Goal: Information Seeking & Learning: Learn about a topic

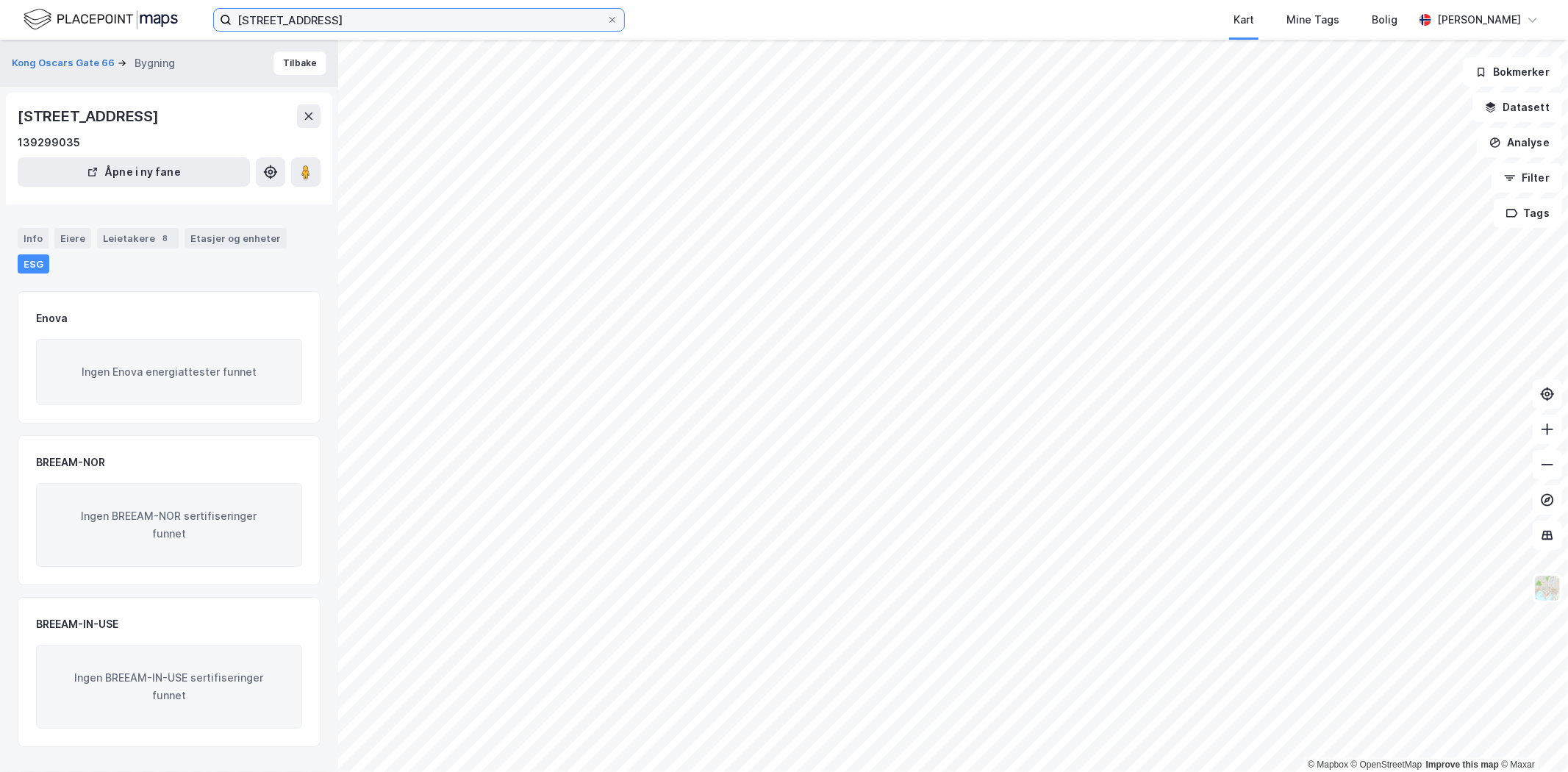
click at [301, 16] on input "[STREET_ADDRESS]" at bounding box center [419, 20] width 375 height 22
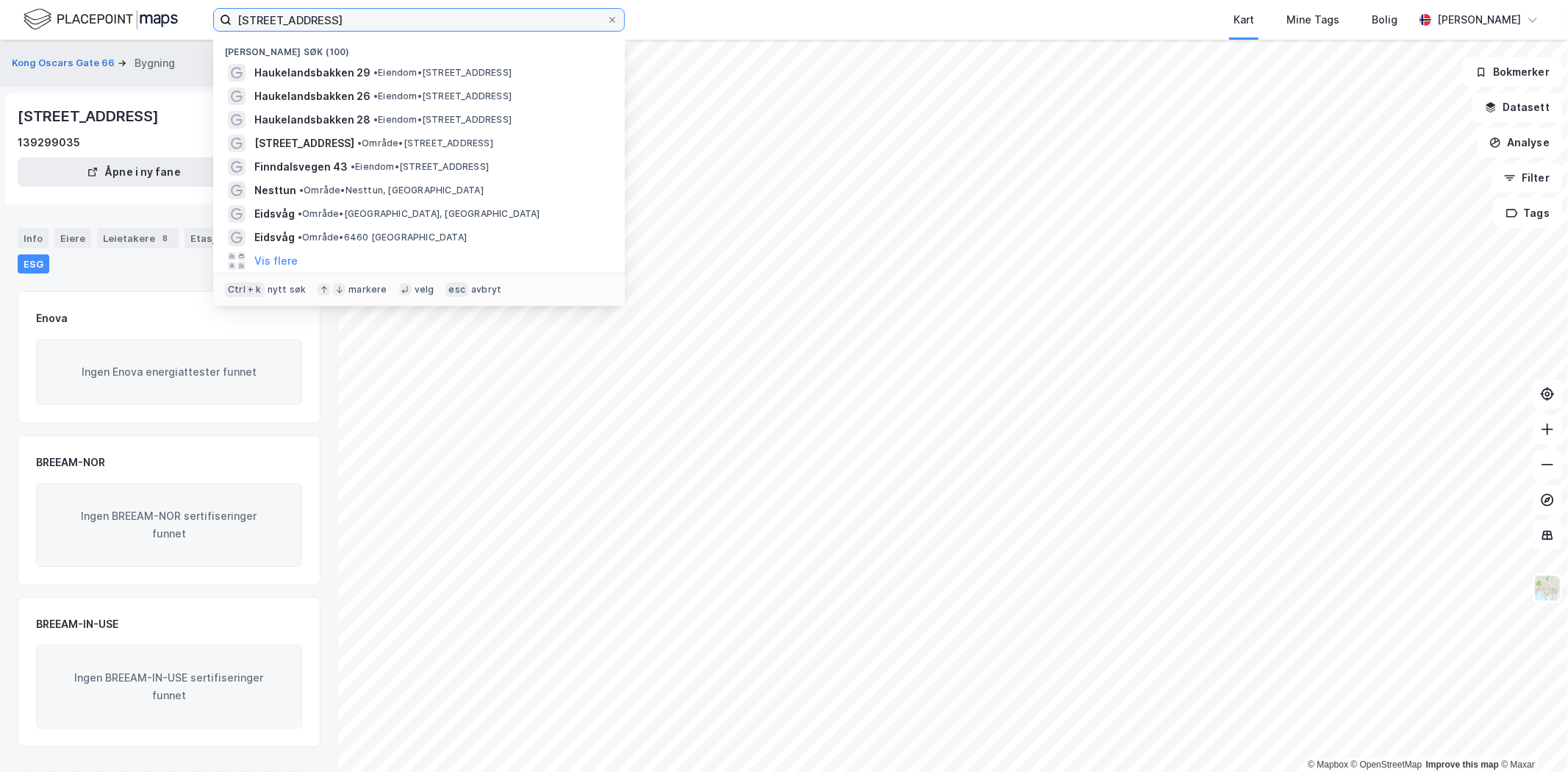
click at [301, 16] on input "[STREET_ADDRESS]" at bounding box center [419, 20] width 375 height 22
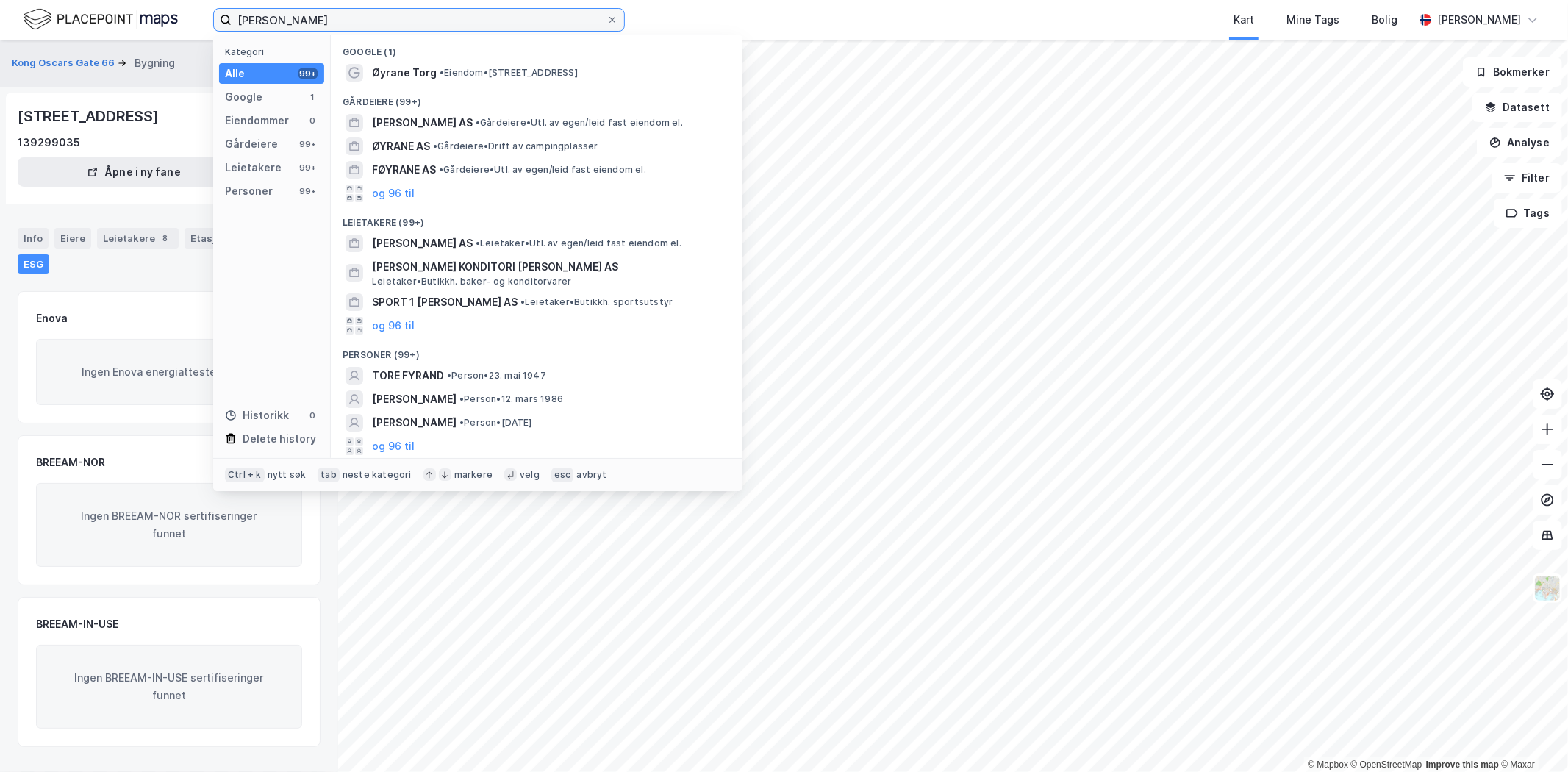
type input "[PERSON_NAME]"
click at [520, 67] on span "• Eiendom • [STREET_ADDRESS]" at bounding box center [508, 73] width 138 height 12
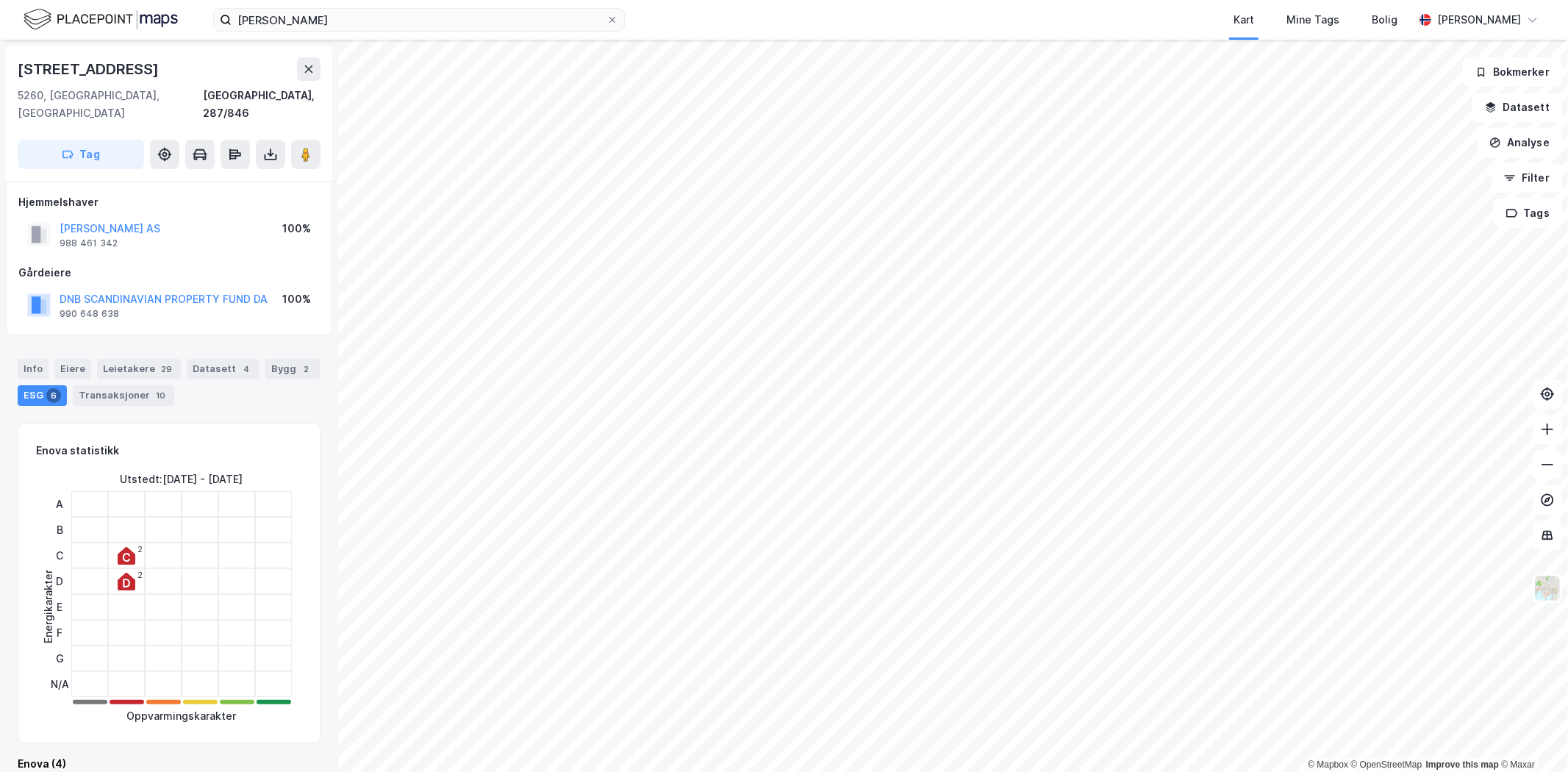
click at [1524, 147] on button "Analyse" at bounding box center [1520, 142] width 85 height 29
click at [1328, 205] on div "Tegn sirkel" at bounding box center [1383, 204] width 169 height 24
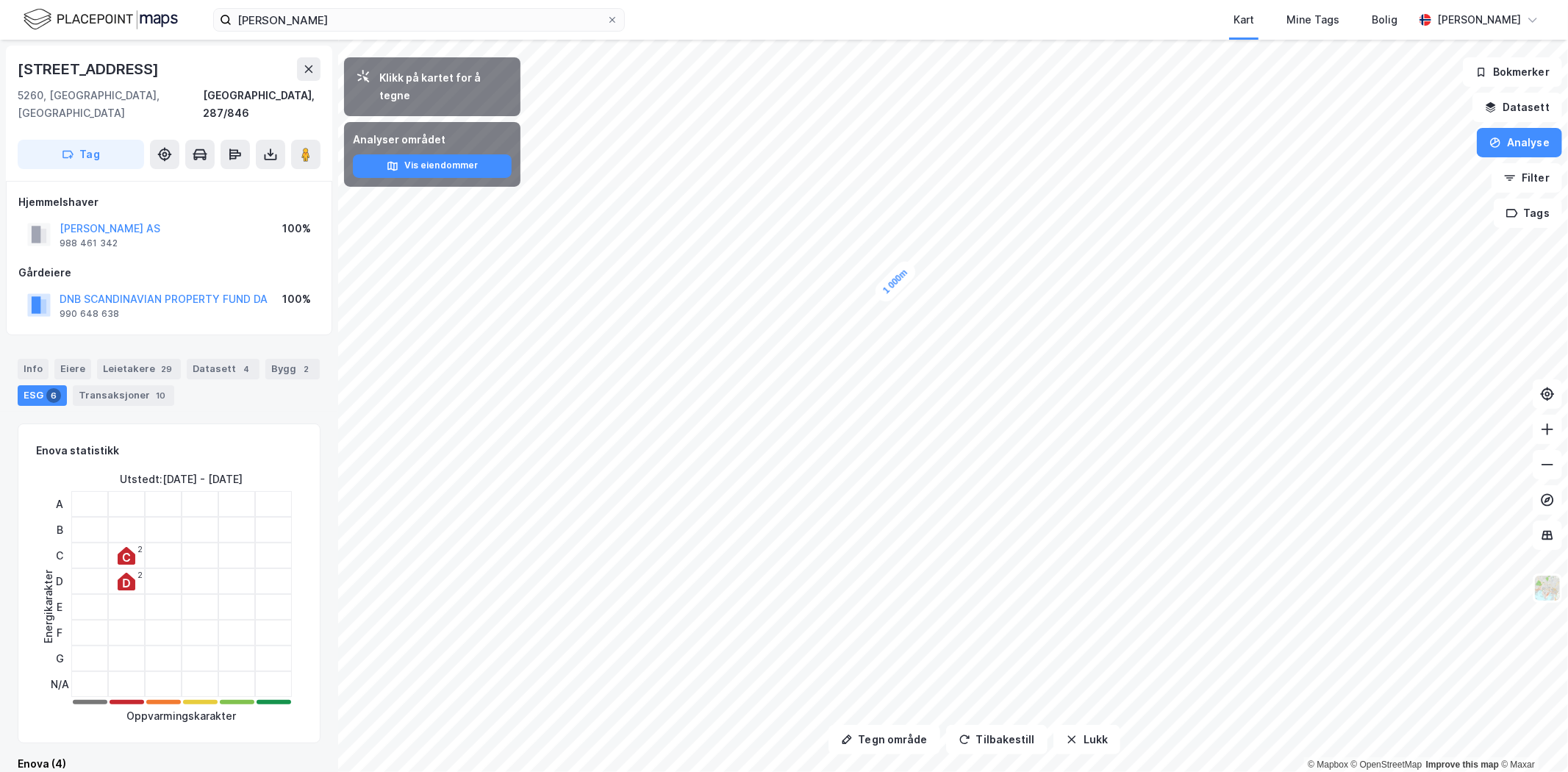
click at [306, 62] on button at bounding box center [309, 70] width 24 height 24
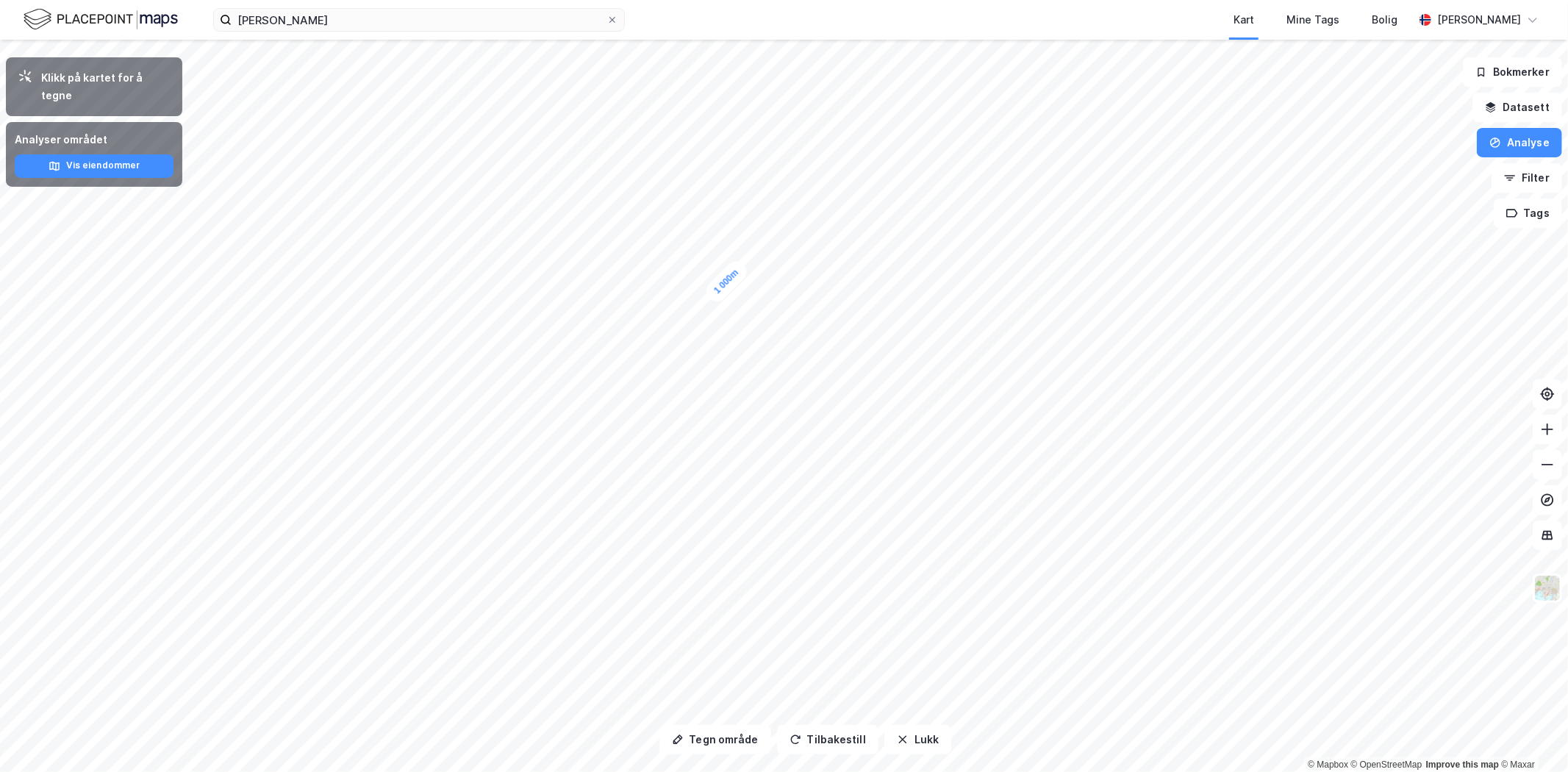
click at [1530, 111] on button "Datasett" at bounding box center [1517, 107] width 89 height 29
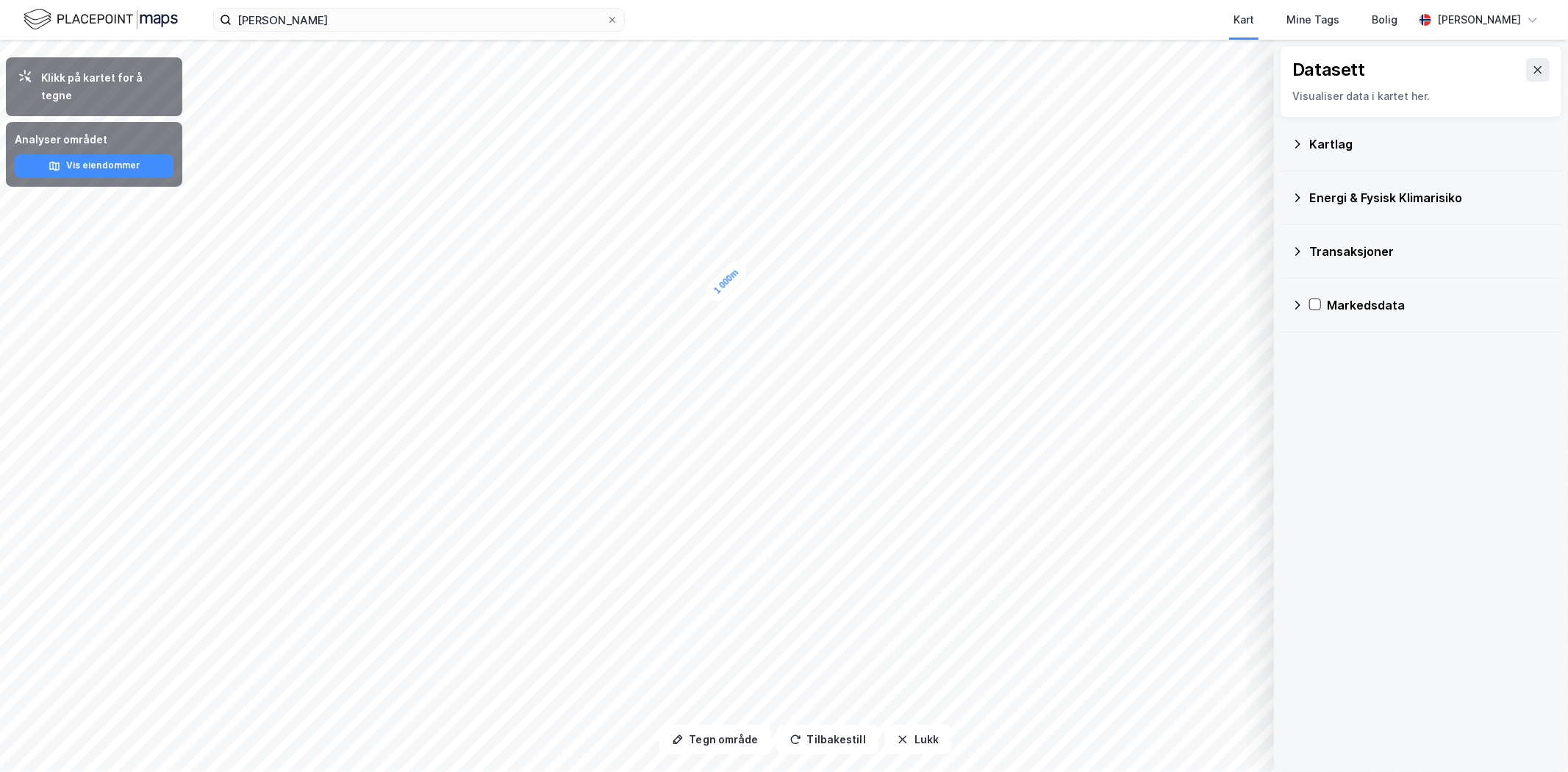
click at [1532, 71] on icon at bounding box center [1537, 70] width 12 height 12
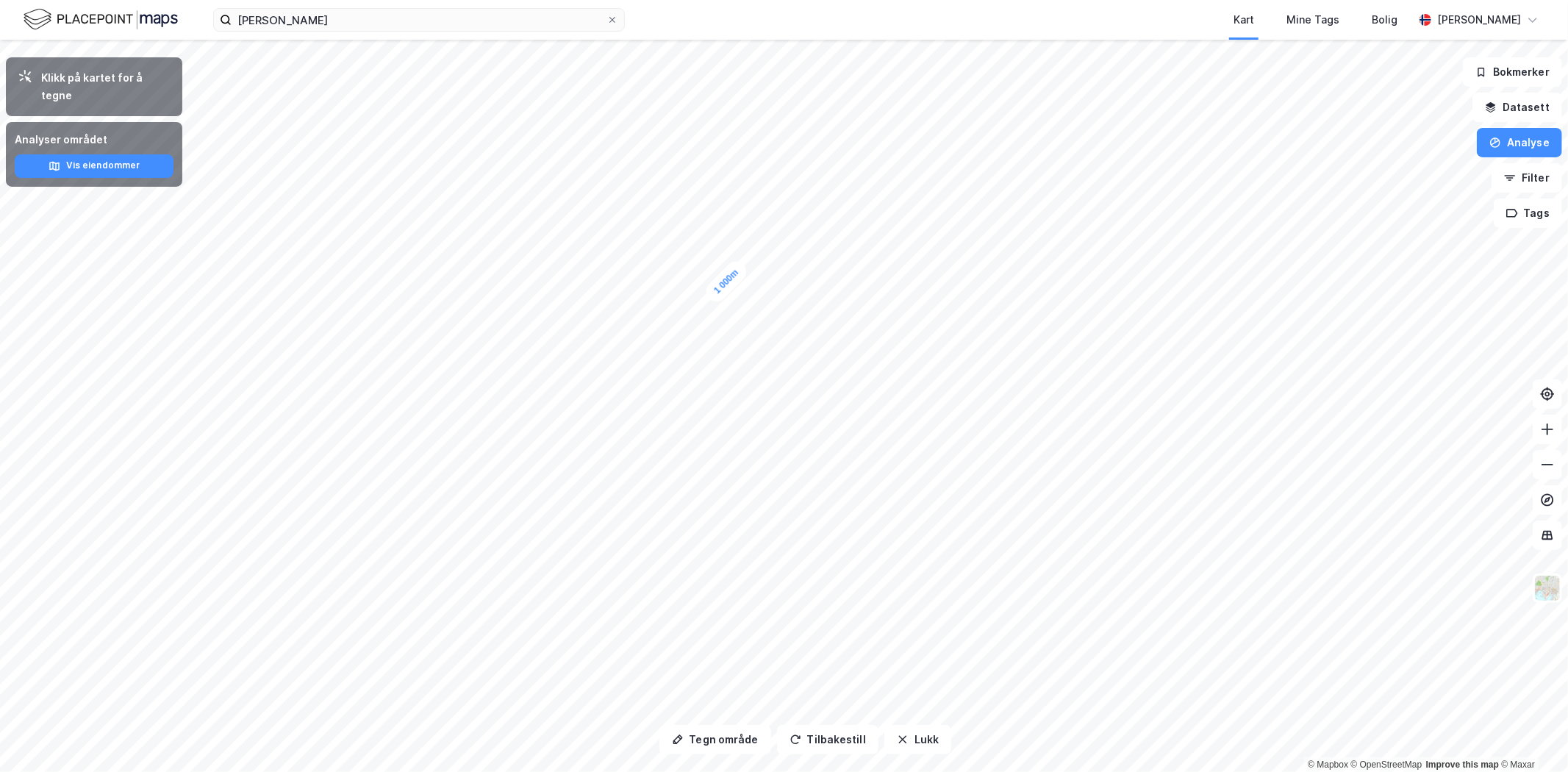
click at [1516, 175] on icon "button" at bounding box center [1510, 178] width 12 height 12
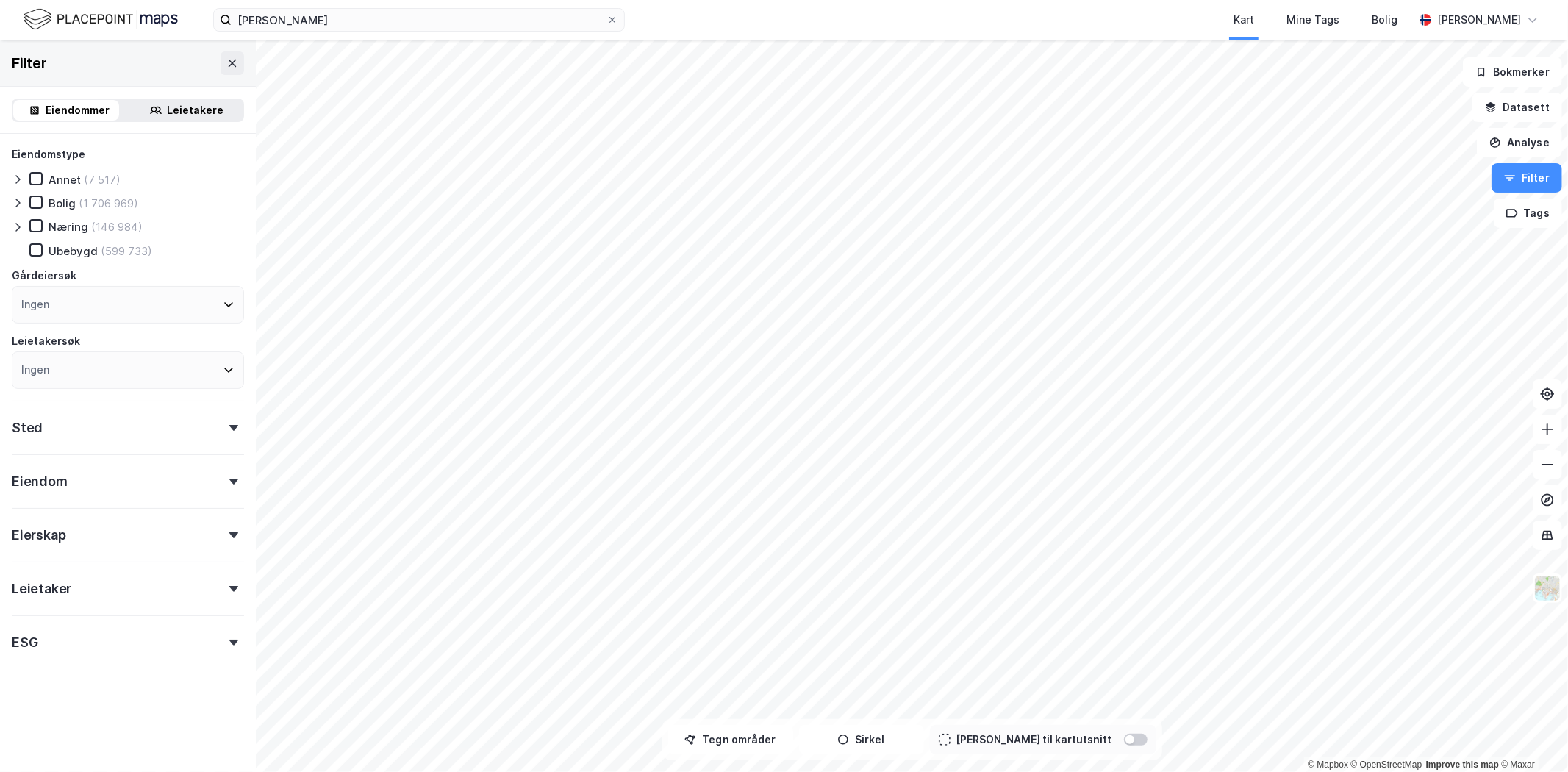
click at [207, 64] on div "Filter" at bounding box center [128, 63] width 256 height 47
click at [226, 61] on icon at bounding box center [232, 63] width 12 height 12
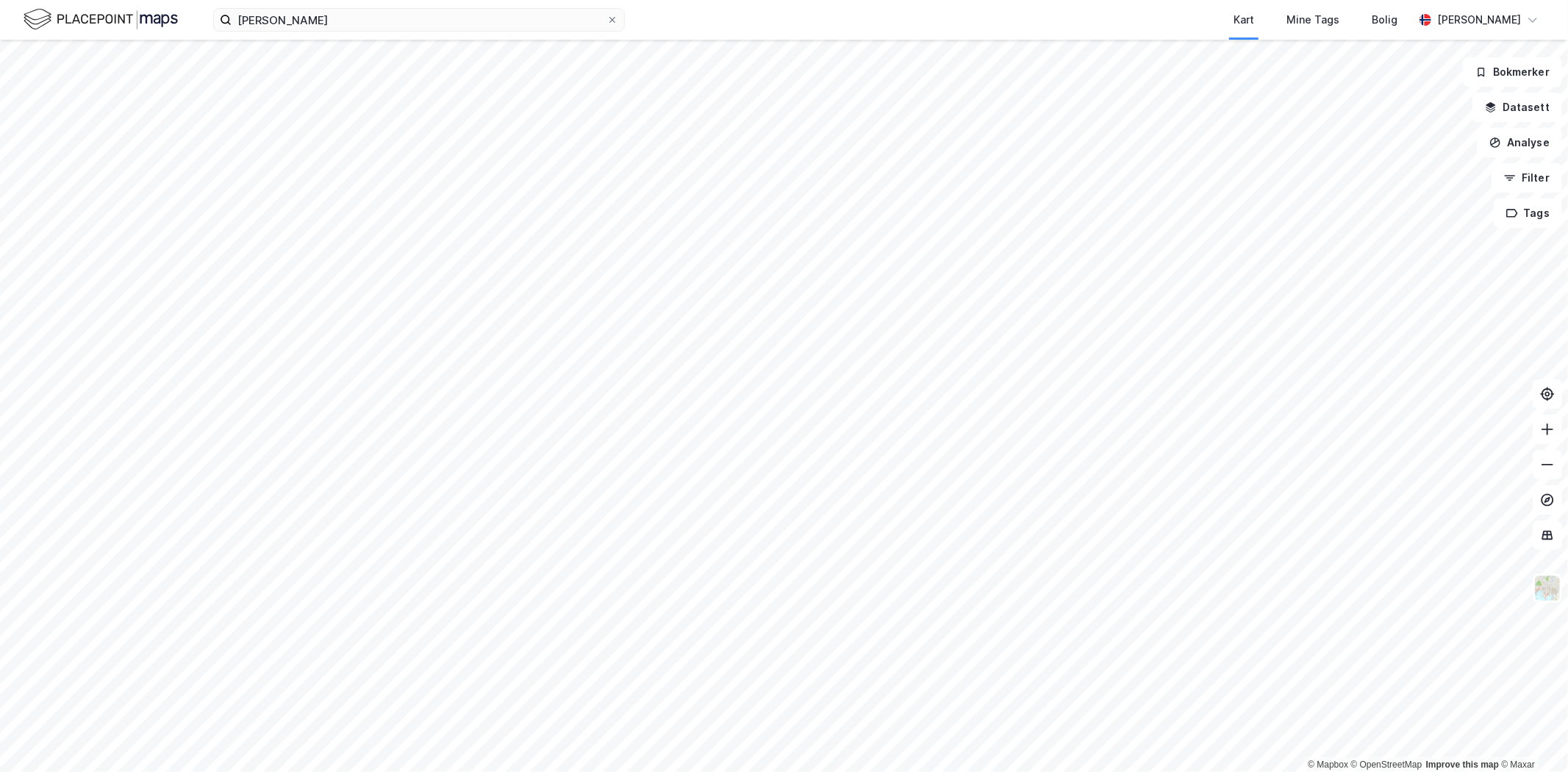
click at [1517, 150] on button "Analyse" at bounding box center [1520, 142] width 85 height 29
click at [1370, 232] on div "Se demografi" at bounding box center [1392, 234] width 128 height 13
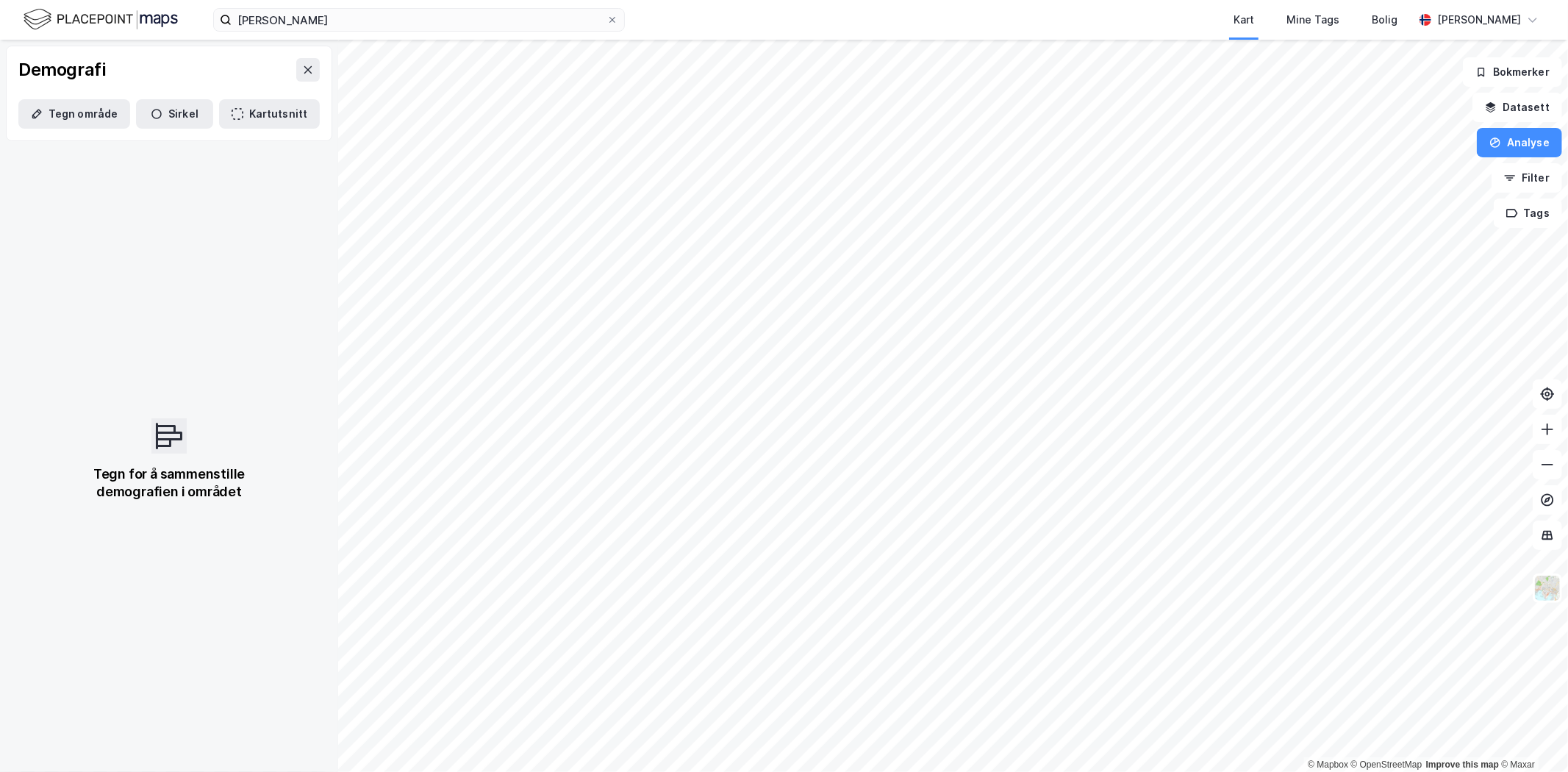
click at [166, 115] on button "Sirkel" at bounding box center [175, 114] width 77 height 29
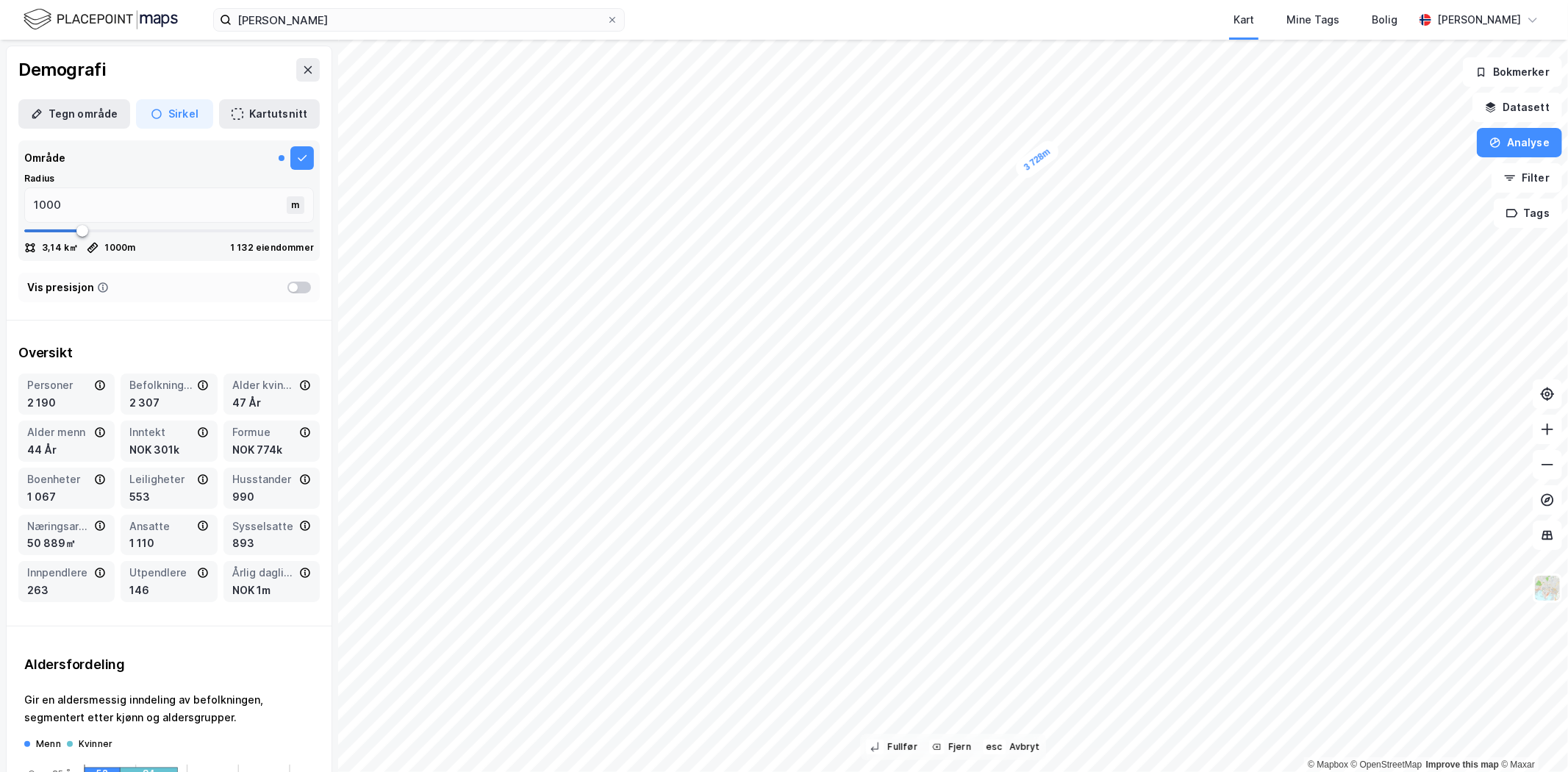
type input "3875"
click at [1233, 18] on div "øyrane torg Kart Mine Tags [PERSON_NAME] 3 875m © Mapbox © OpenStreetMap Improv…" at bounding box center [784, 386] width 1568 height 772
type input "4998"
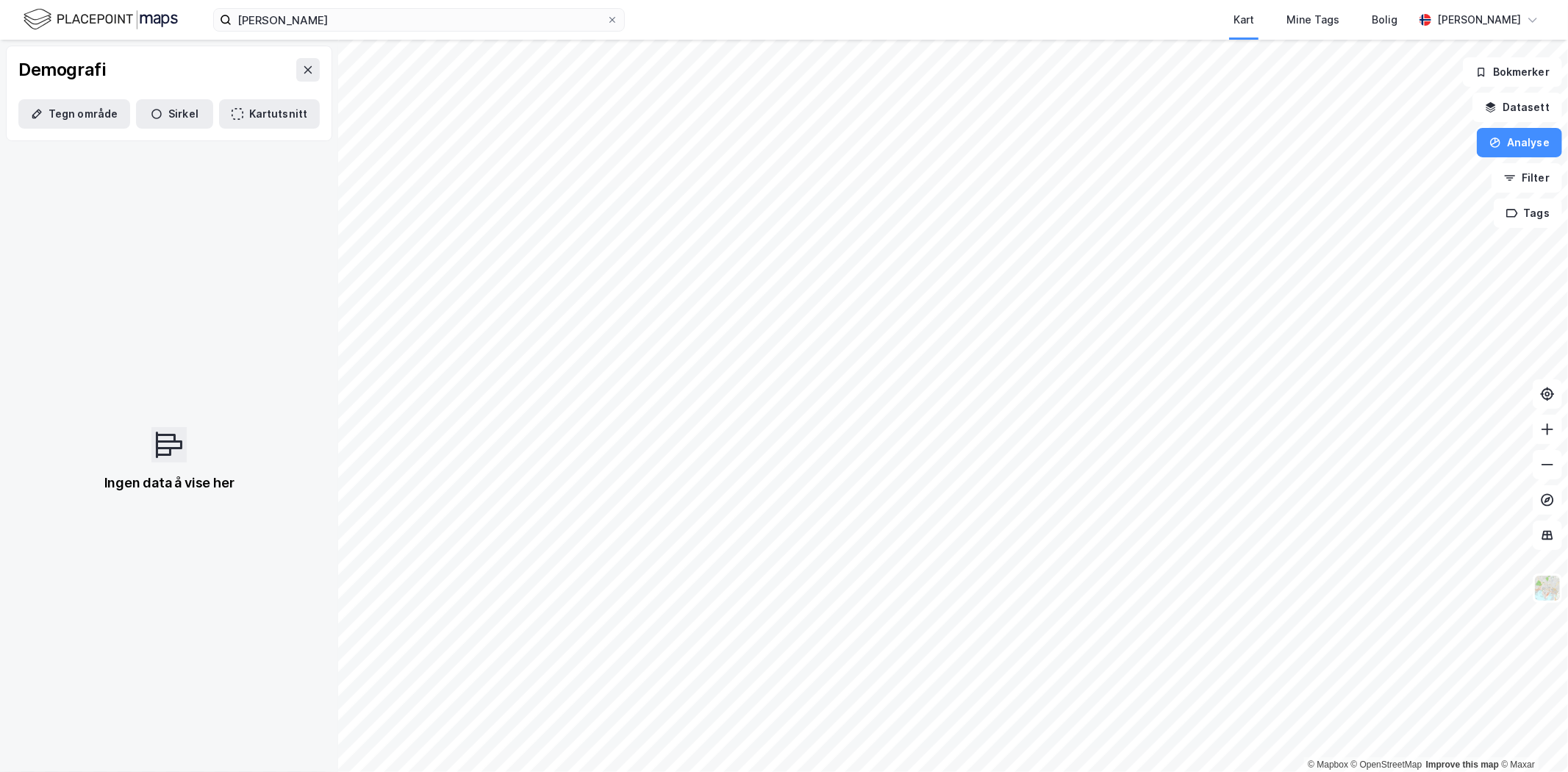
click at [1523, 138] on button "Analyse" at bounding box center [1520, 142] width 85 height 29
click at [1355, 266] on div "Reisetidsanalyse" at bounding box center [1392, 264] width 128 height 13
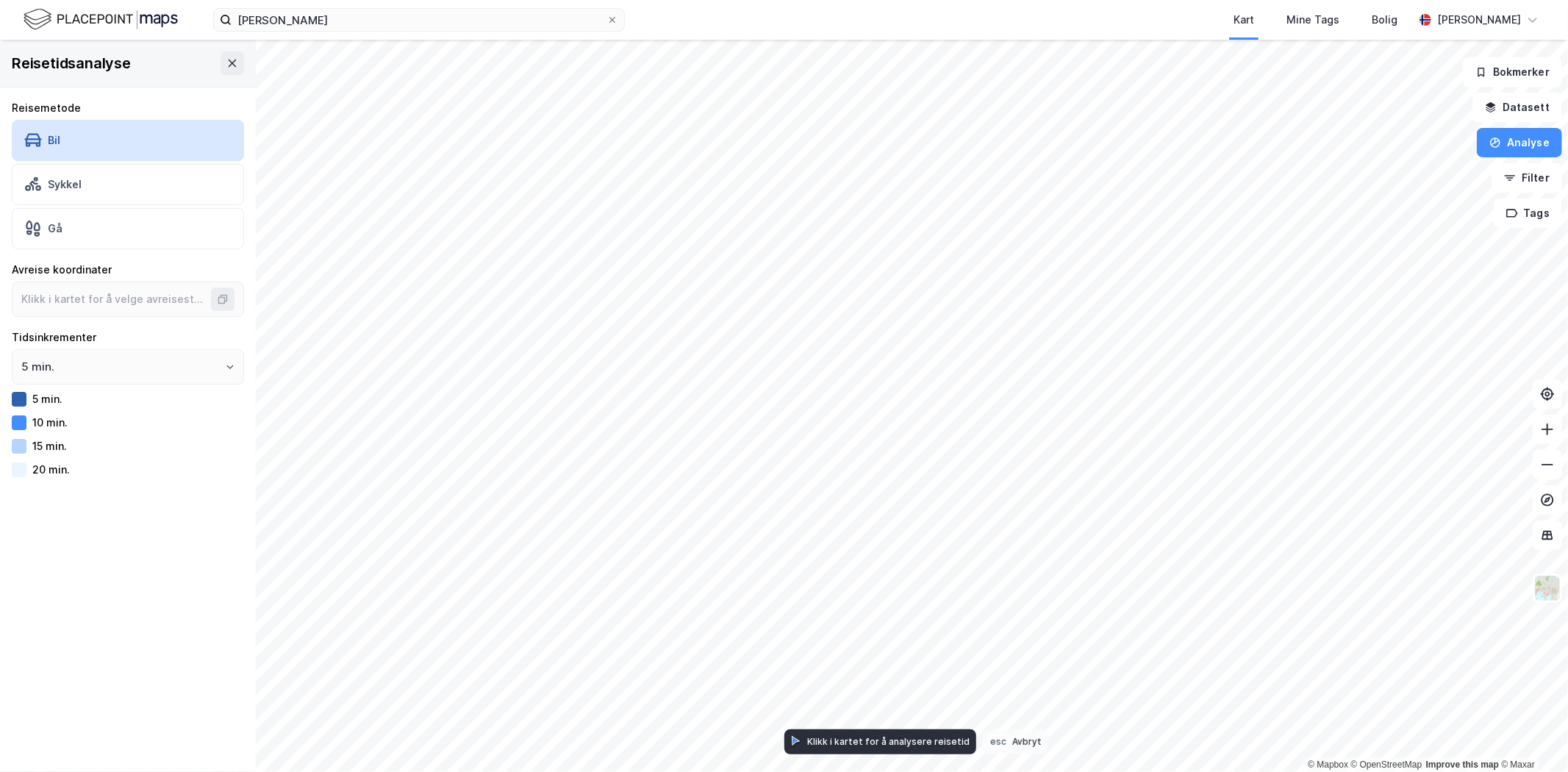
type input "60.421311335202915, 5.464683207380972"
click at [226, 368] on icon "Open" at bounding box center [230, 367] width 9 height 9
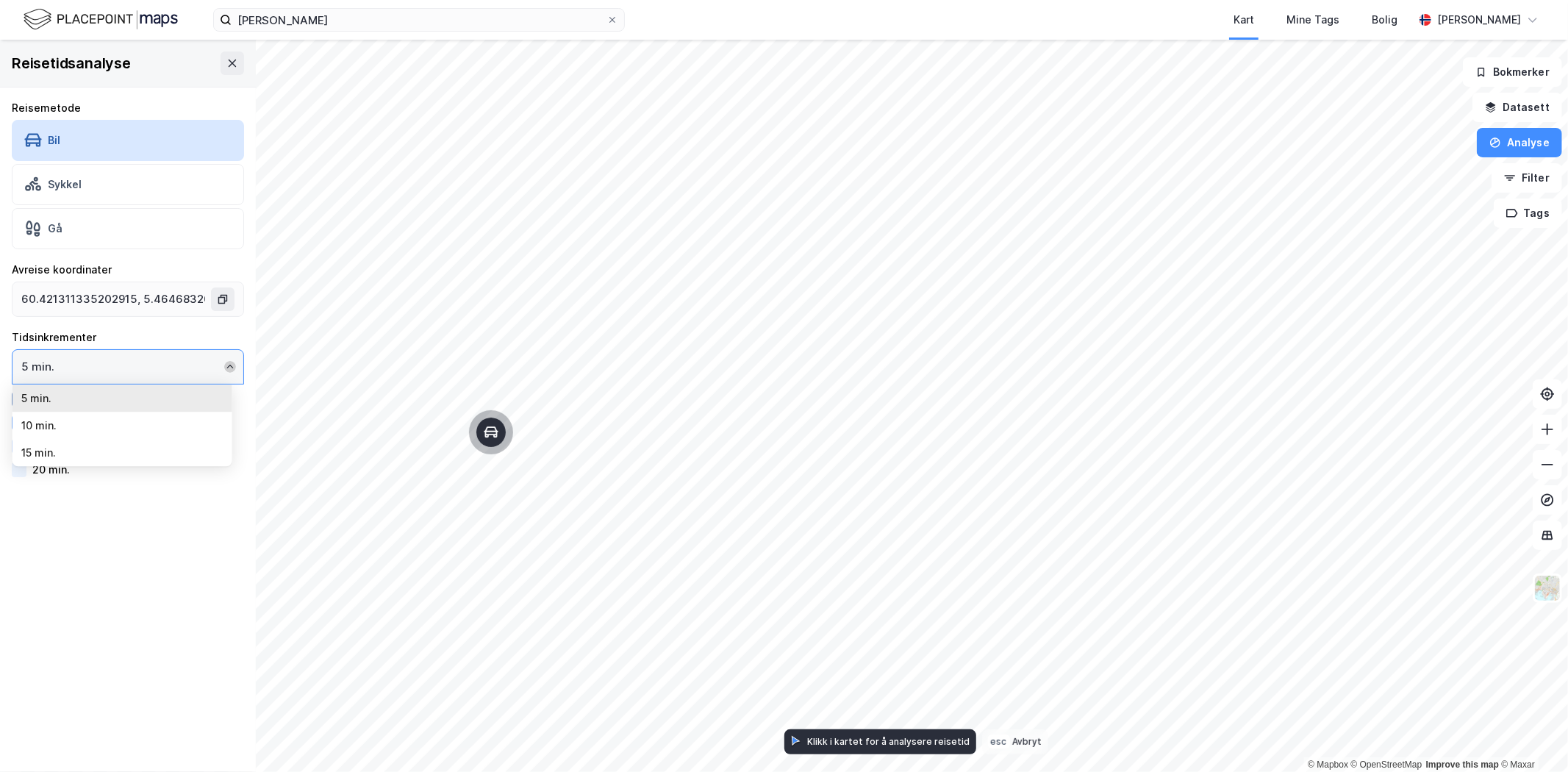
click at [226, 368] on icon "Close" at bounding box center [230, 367] width 9 height 9
click at [226, 368] on icon "Open" at bounding box center [230, 367] width 9 height 9
click at [173, 431] on li "10 min." at bounding box center [122, 425] width 220 height 27
click at [227, 366] on icon "Open" at bounding box center [230, 367] width 6 height 4
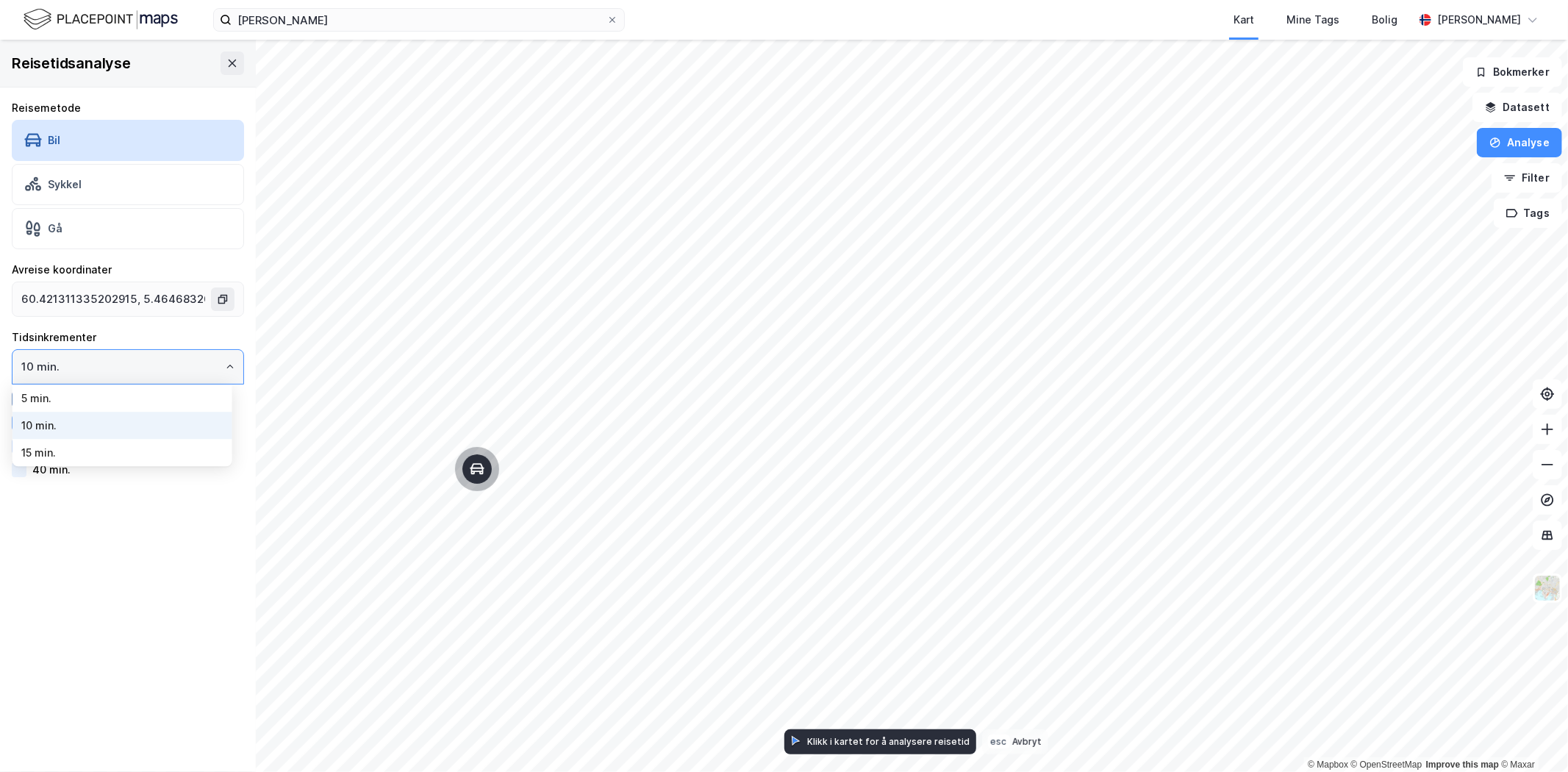
click at [34, 452] on li "15 min." at bounding box center [122, 452] width 220 height 27
type input "15 min."
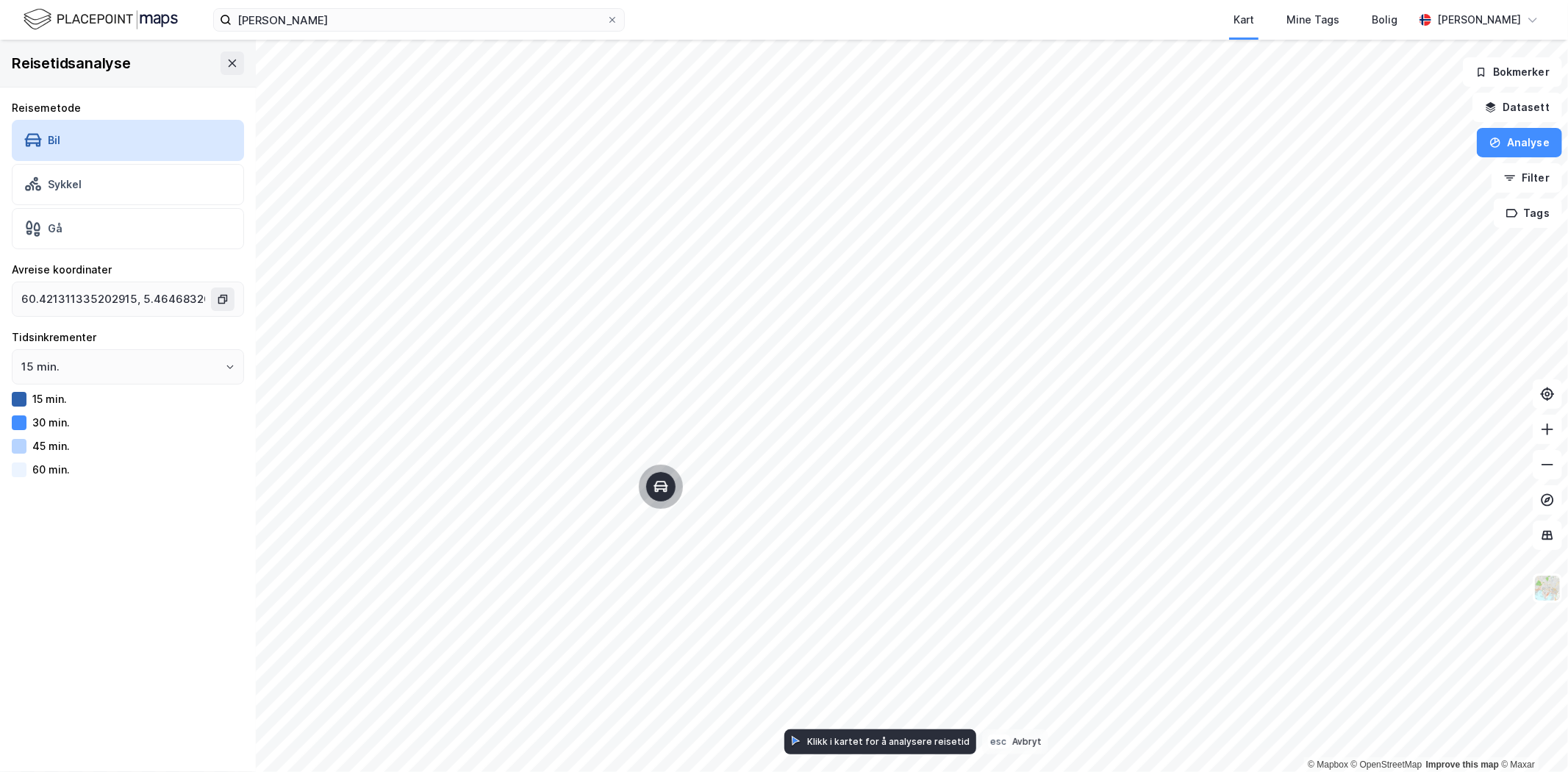
click at [226, 363] on icon "Open" at bounding box center [230, 367] width 9 height 9
click at [226, 363] on icon "Close" at bounding box center [230, 367] width 9 height 9
click at [54, 143] on div "Bil" at bounding box center [54, 140] width 13 height 13
click at [217, 299] on icon at bounding box center [222, 299] width 12 height 12
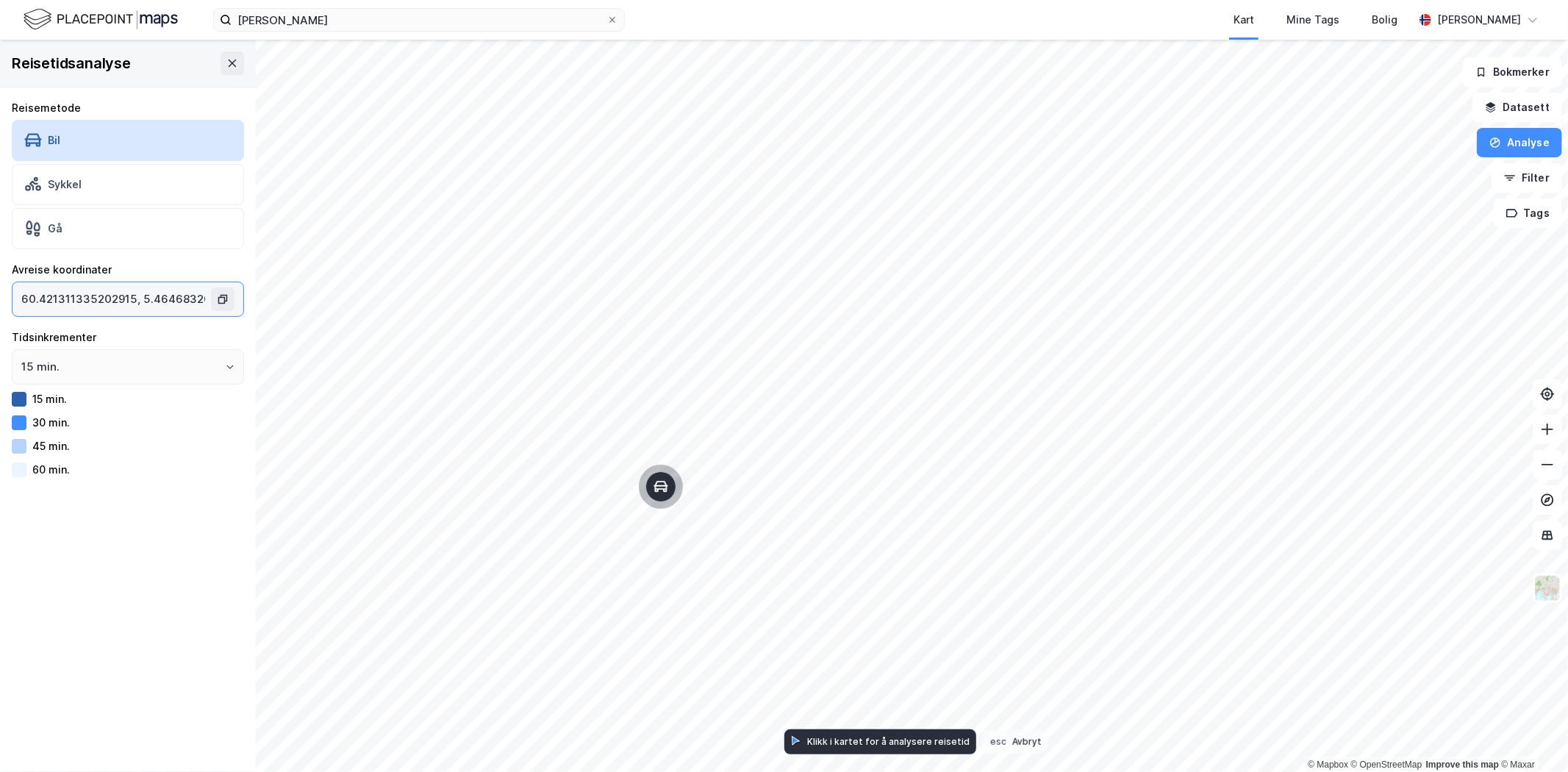
click at [207, 299] on input "60.421311335202915, 5.464683207380972" at bounding box center [113, 299] width 202 height 34
click at [217, 299] on icon at bounding box center [222, 299] width 12 height 12
click at [666, 496] on div "Map marker" at bounding box center [661, 486] width 29 height 29
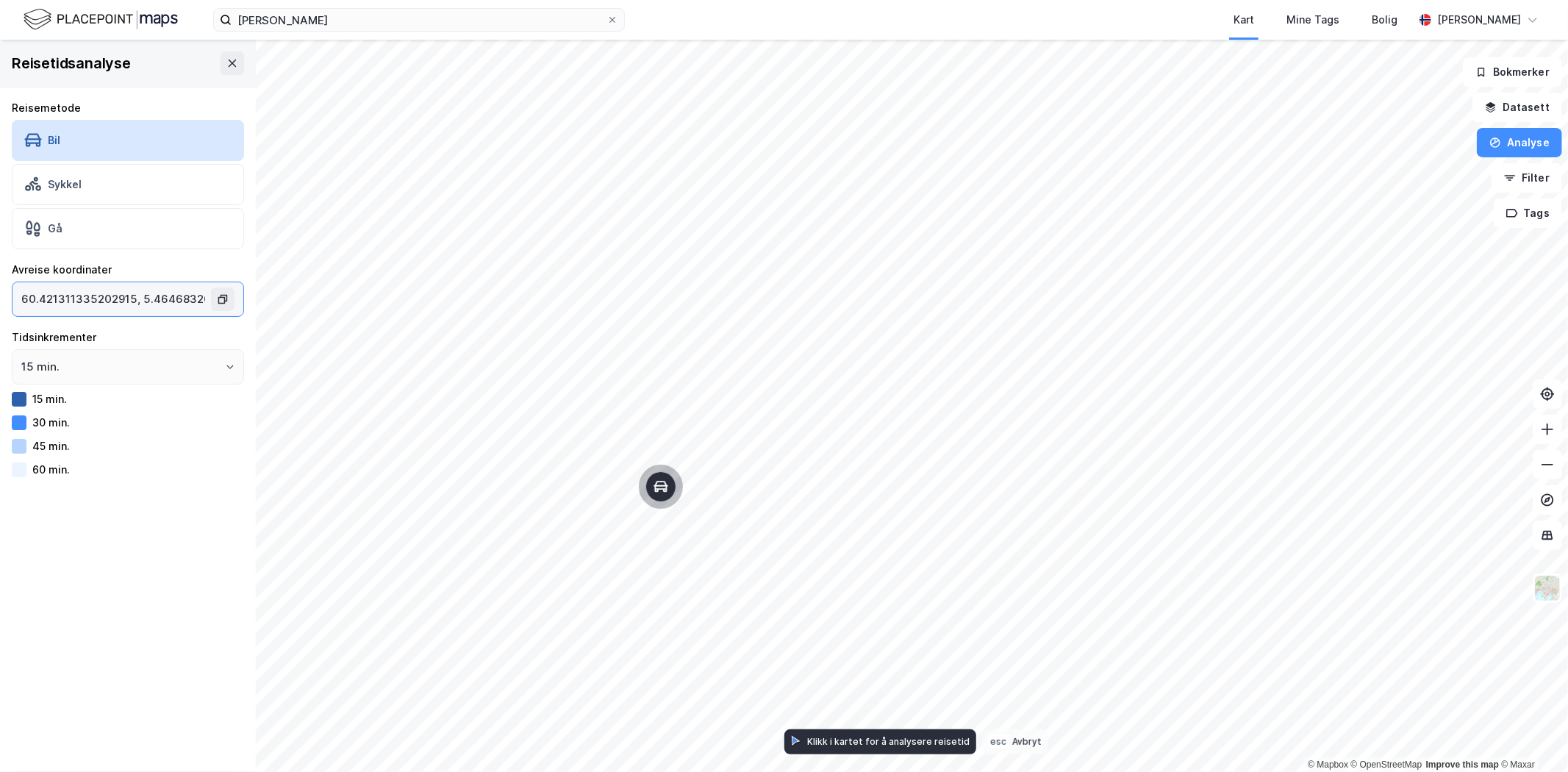
type input "60.4168944385122, 5.469560443087602"
click at [64, 145] on div "Bil" at bounding box center [128, 141] width 232 height 41
type input "60.42149605337326, 5.466112695405485"
click at [86, 375] on input "15 min." at bounding box center [128, 367] width 231 height 34
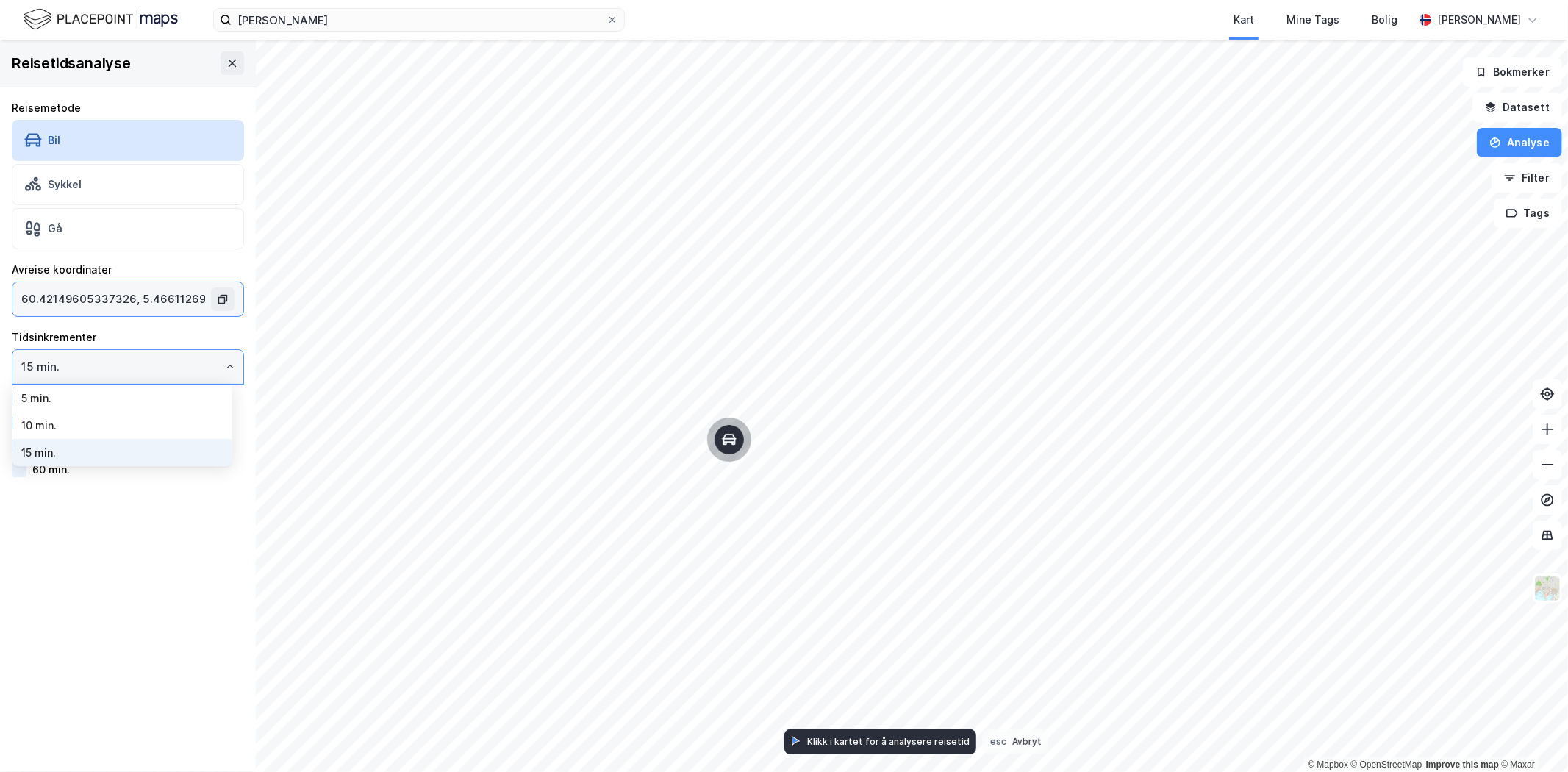
click at [33, 427] on li "10 min." at bounding box center [122, 425] width 220 height 27
click at [226, 366] on icon "Open" at bounding box center [230, 367] width 9 height 9
click at [116, 401] on li "5 min." at bounding box center [122, 397] width 220 height 27
type input "5 min."
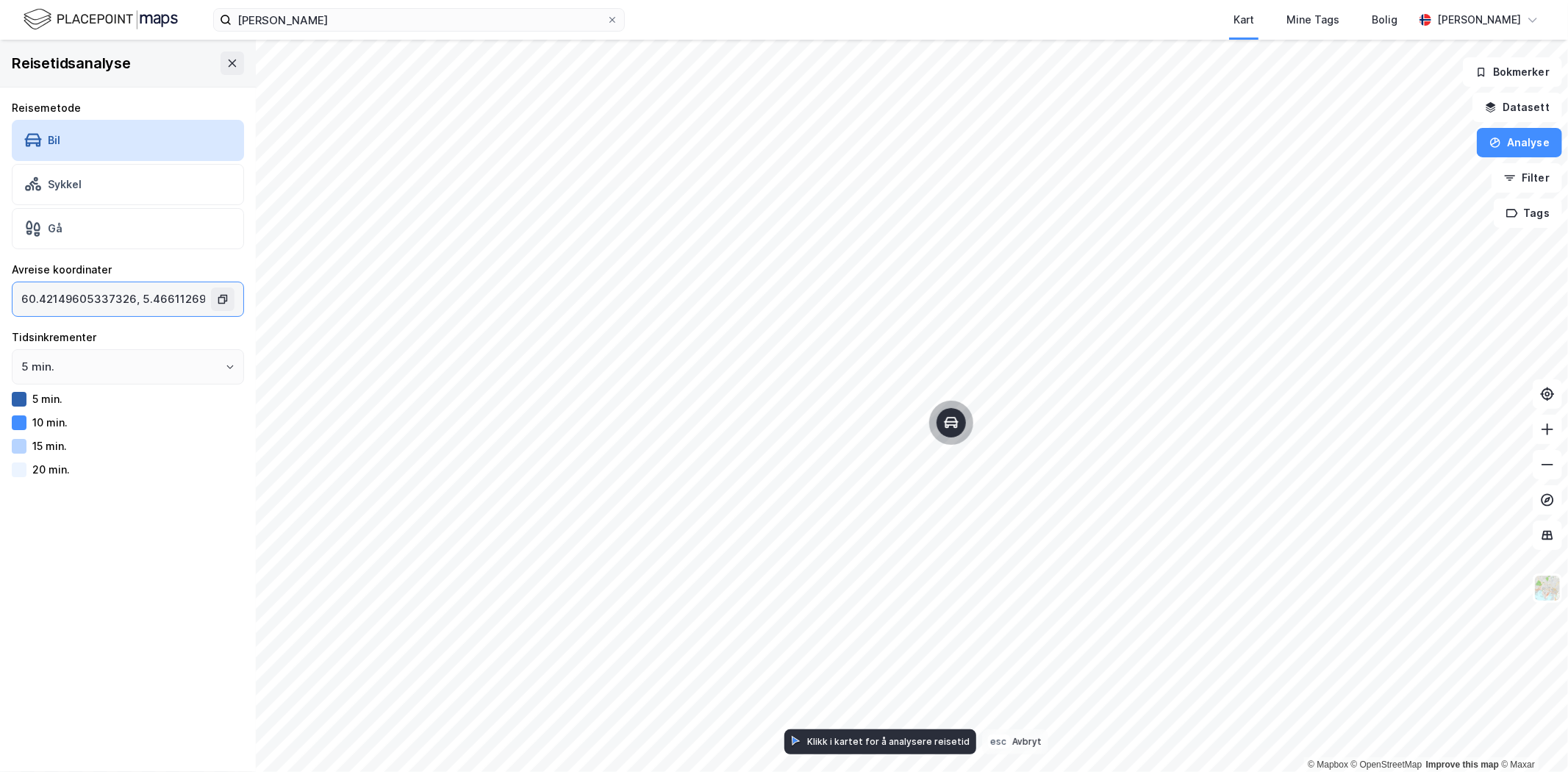
click at [950, 423] on icon "Map marker" at bounding box center [951, 422] width 15 height 15
type input "60.42162015079447, 5.465058249963363"
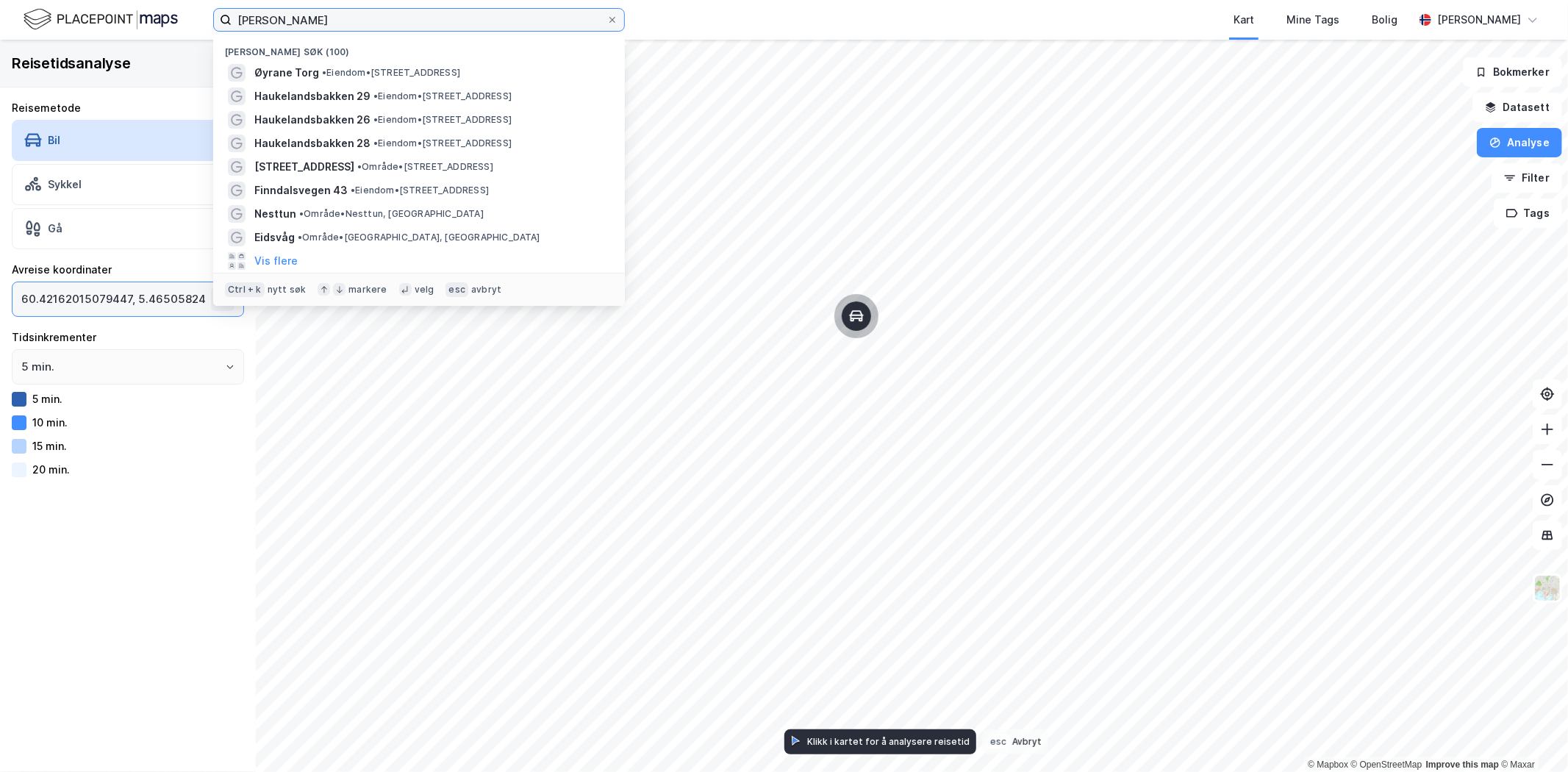
click at [294, 20] on input "[PERSON_NAME]" at bounding box center [419, 20] width 375 height 22
click at [296, 19] on input "[PERSON_NAME]" at bounding box center [419, 20] width 375 height 22
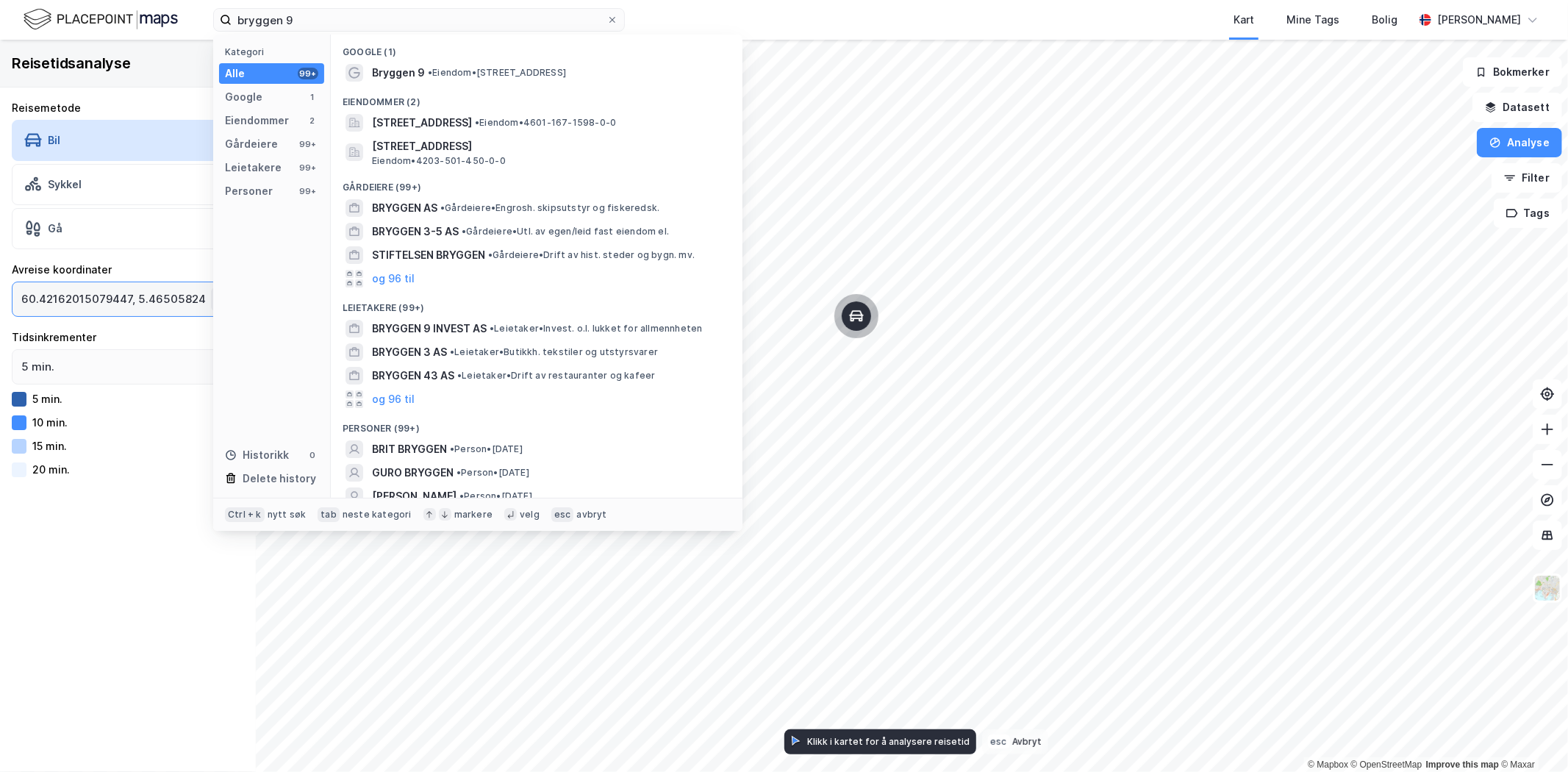
click at [458, 71] on span "• Eiendom • [STREET_ADDRESS]" at bounding box center [496, 73] width 138 height 12
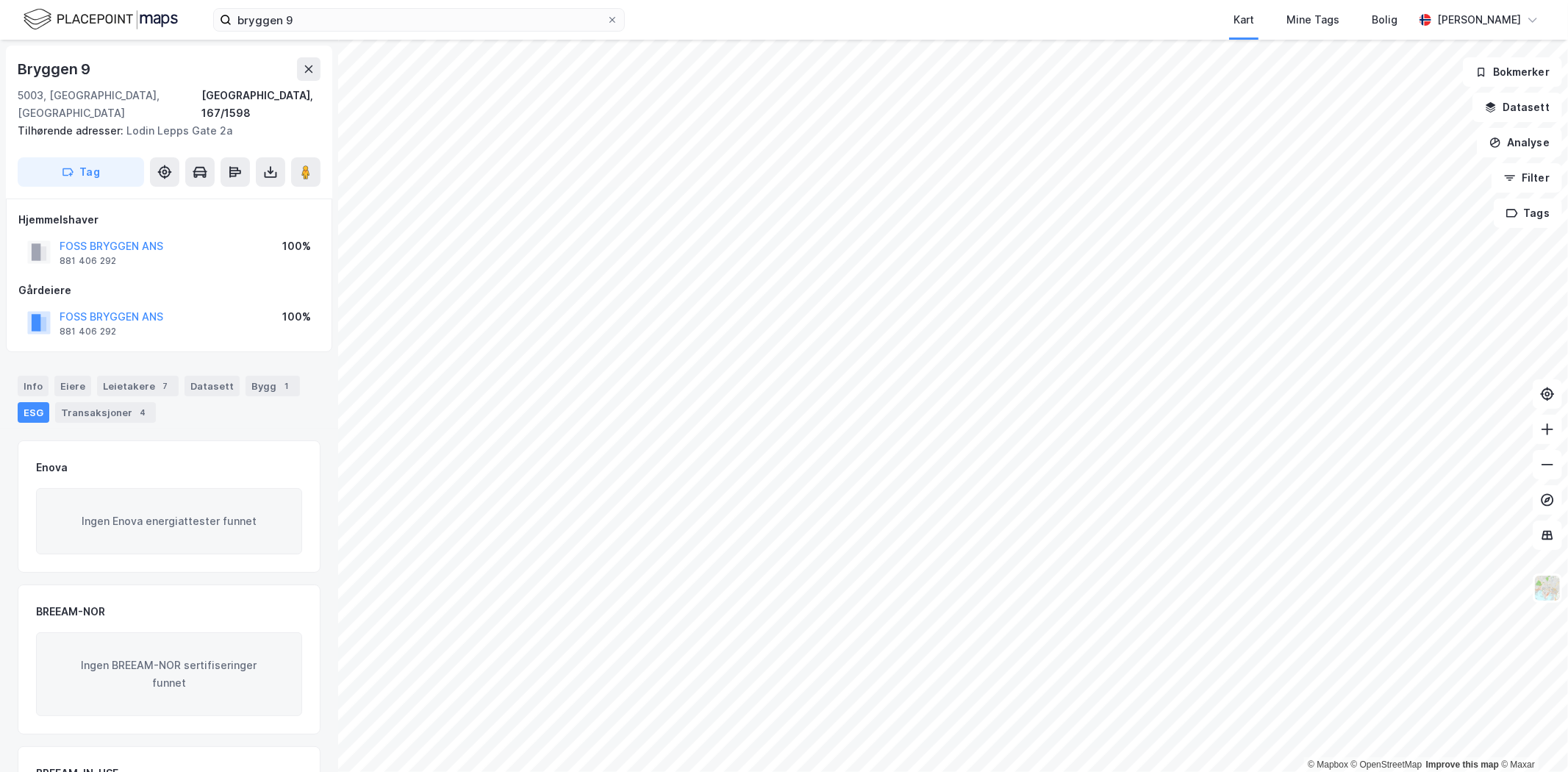
click at [26, 375] on div "Info" at bounding box center [32, 386] width 31 height 21
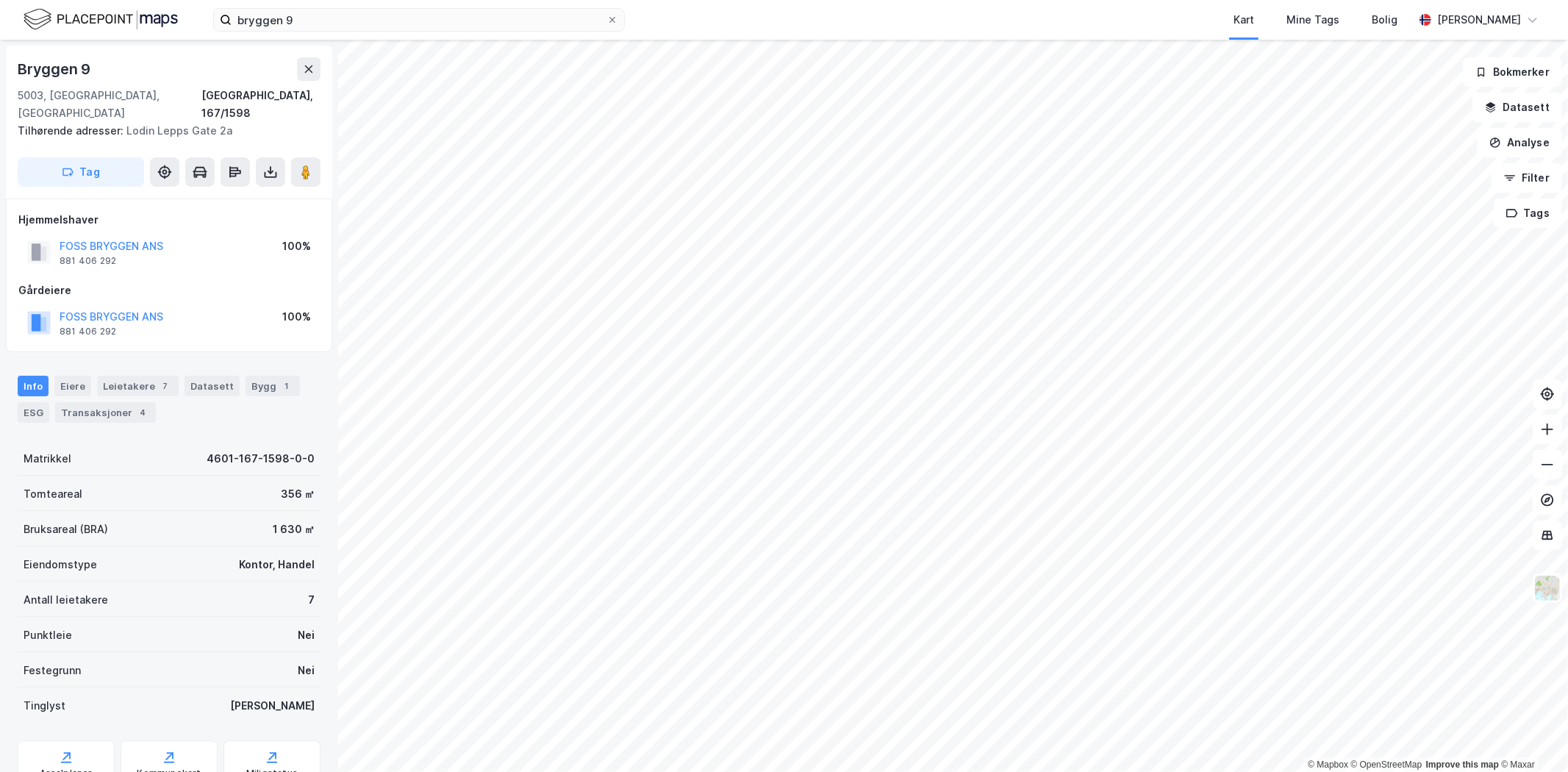
scroll to position [81, 0]
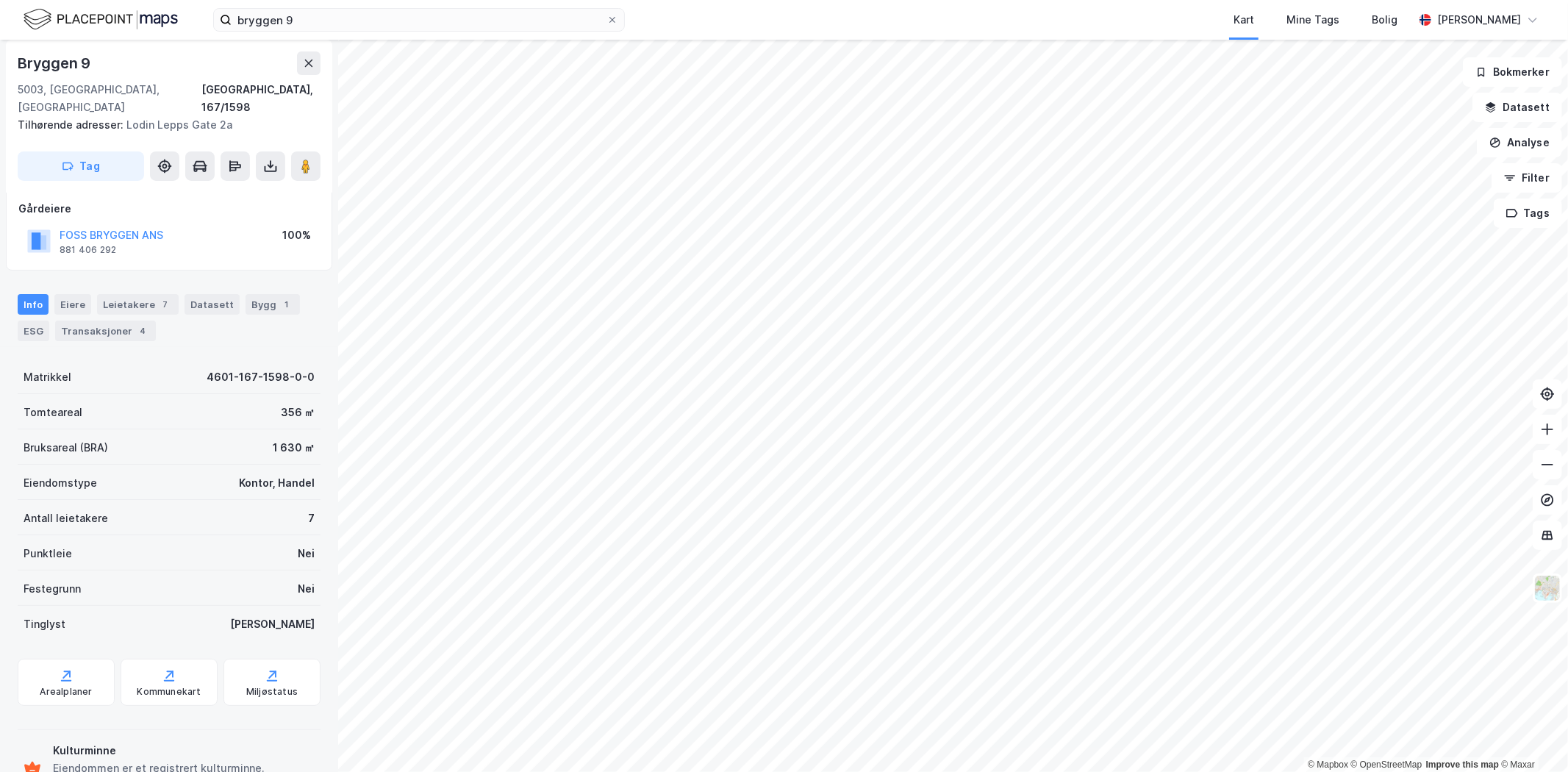
click at [302, 159] on image at bounding box center [305, 166] width 9 height 15
click at [314, 152] on button at bounding box center [305, 166] width 29 height 29
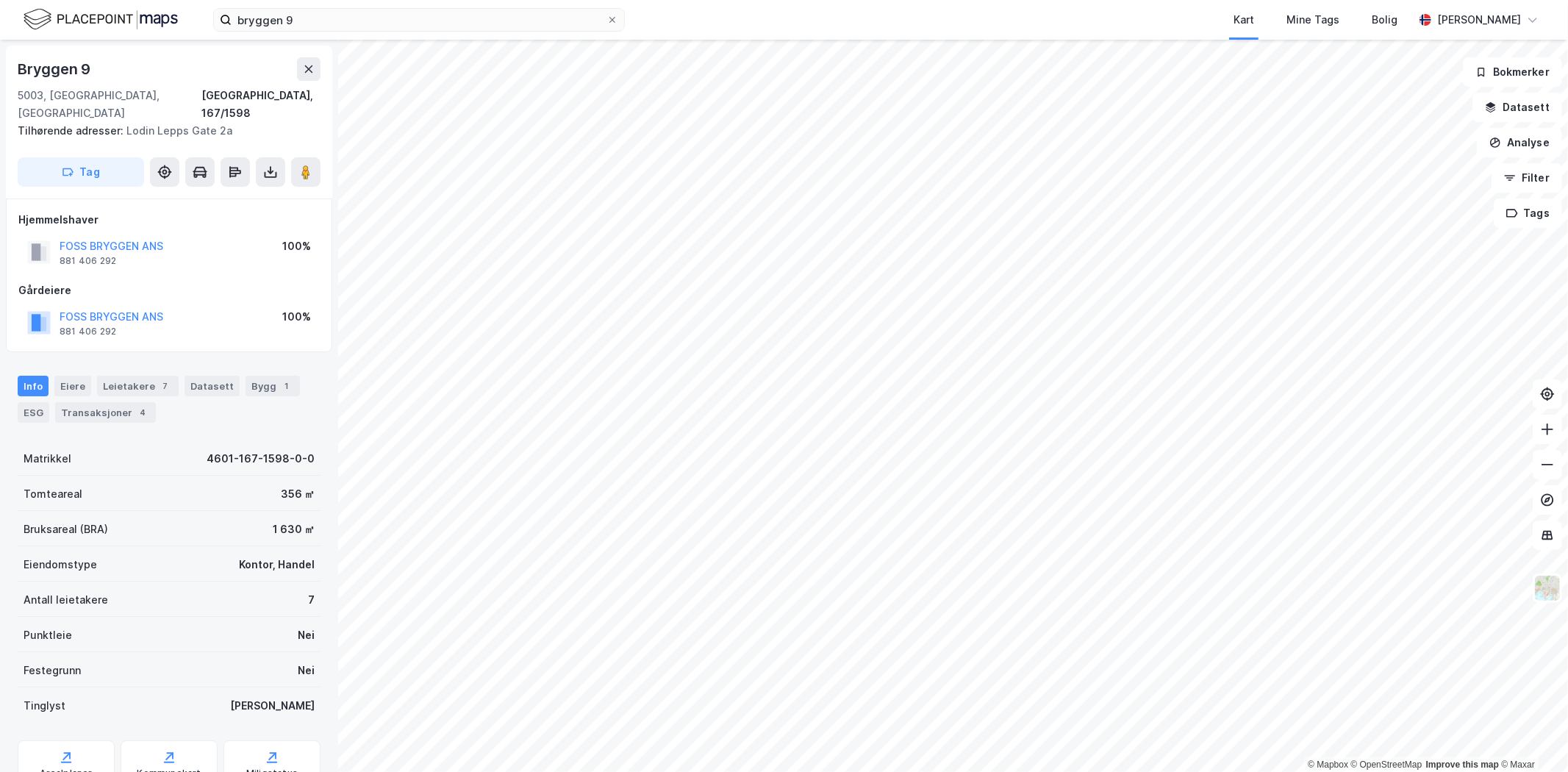
click at [303, 164] on image at bounding box center [305, 171] width 9 height 15
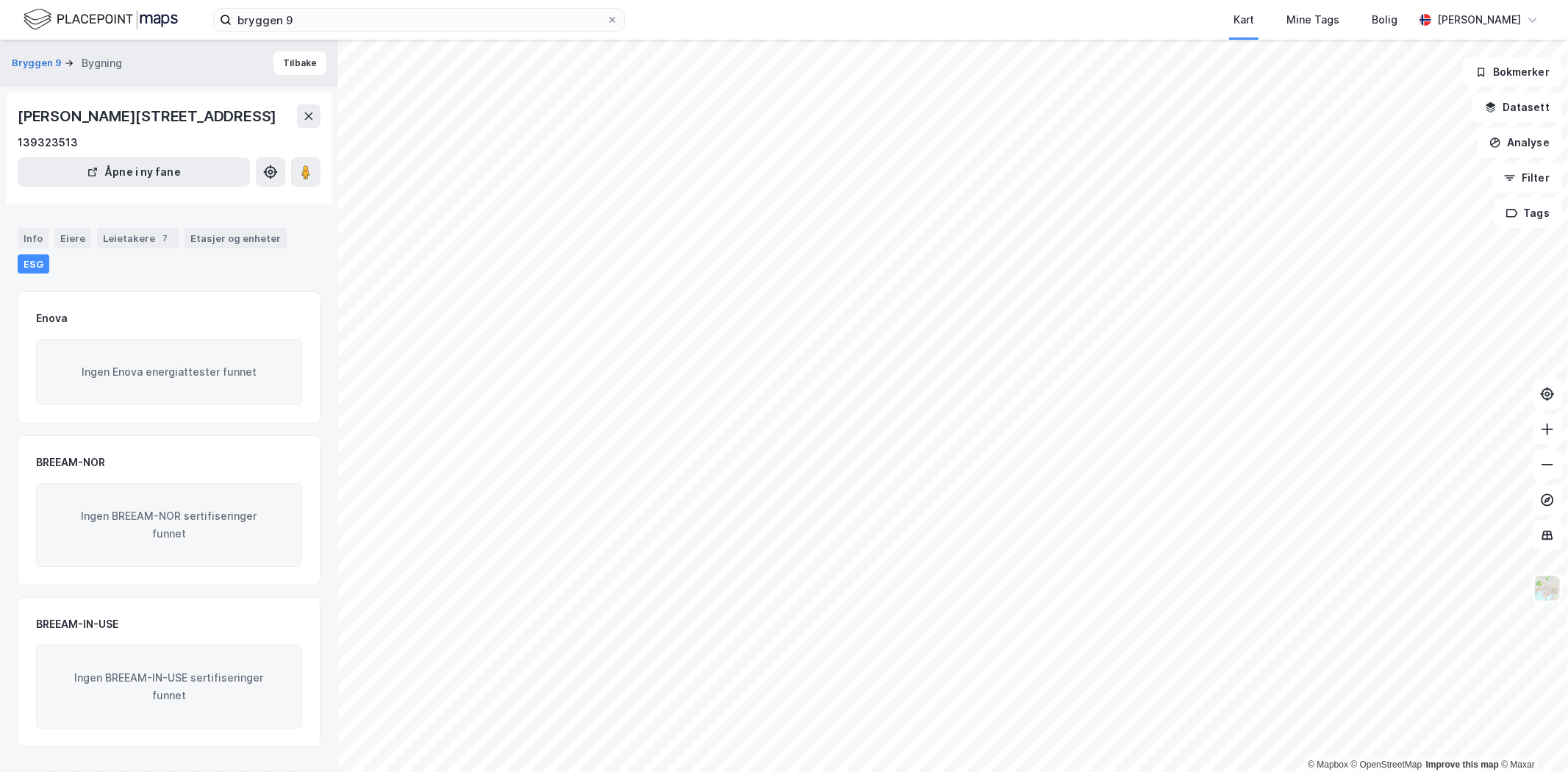
click at [25, 228] on div "Info" at bounding box center [32, 238] width 31 height 21
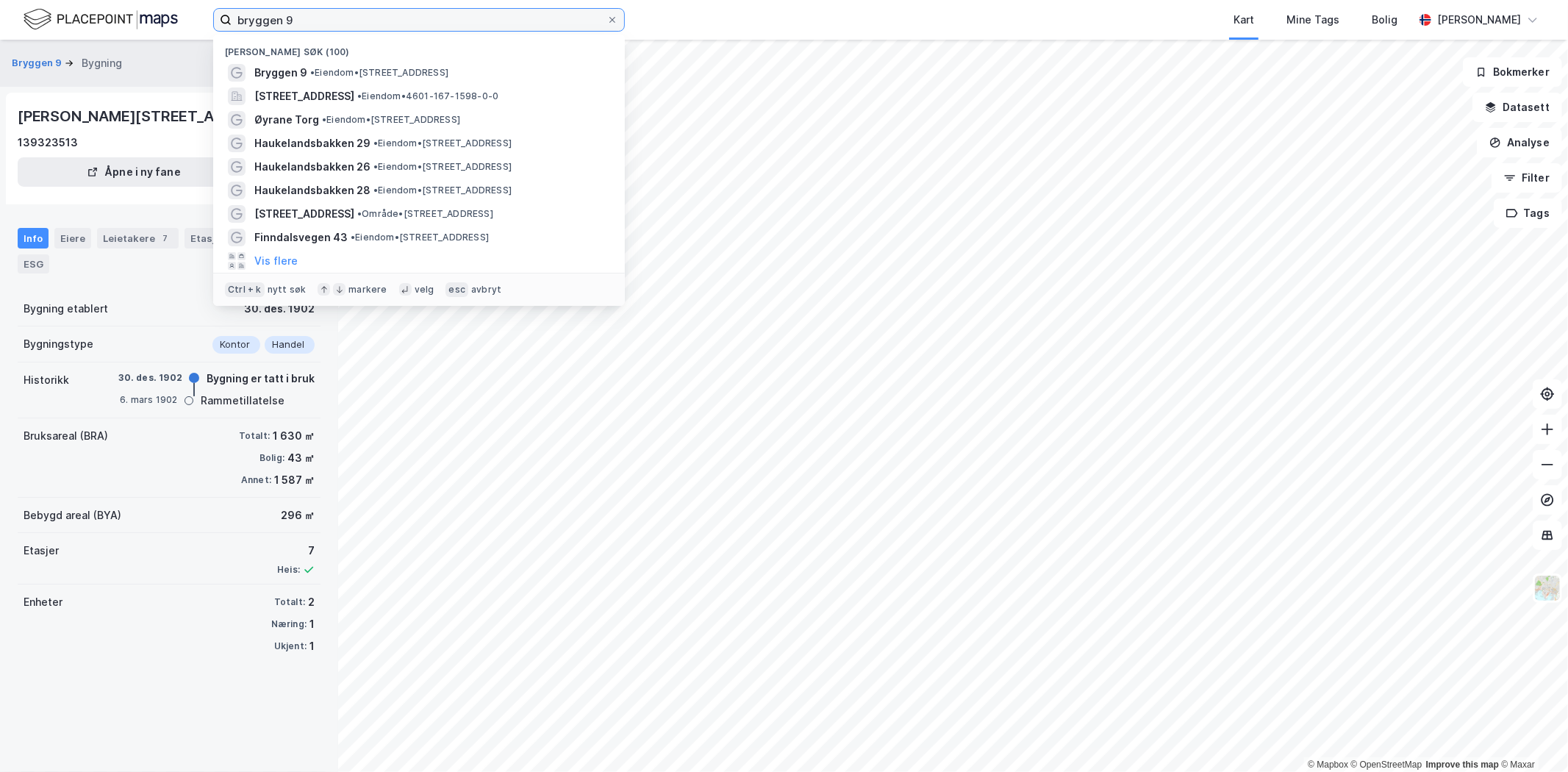
click at [362, 29] on input "bryggen 9" at bounding box center [419, 20] width 375 height 22
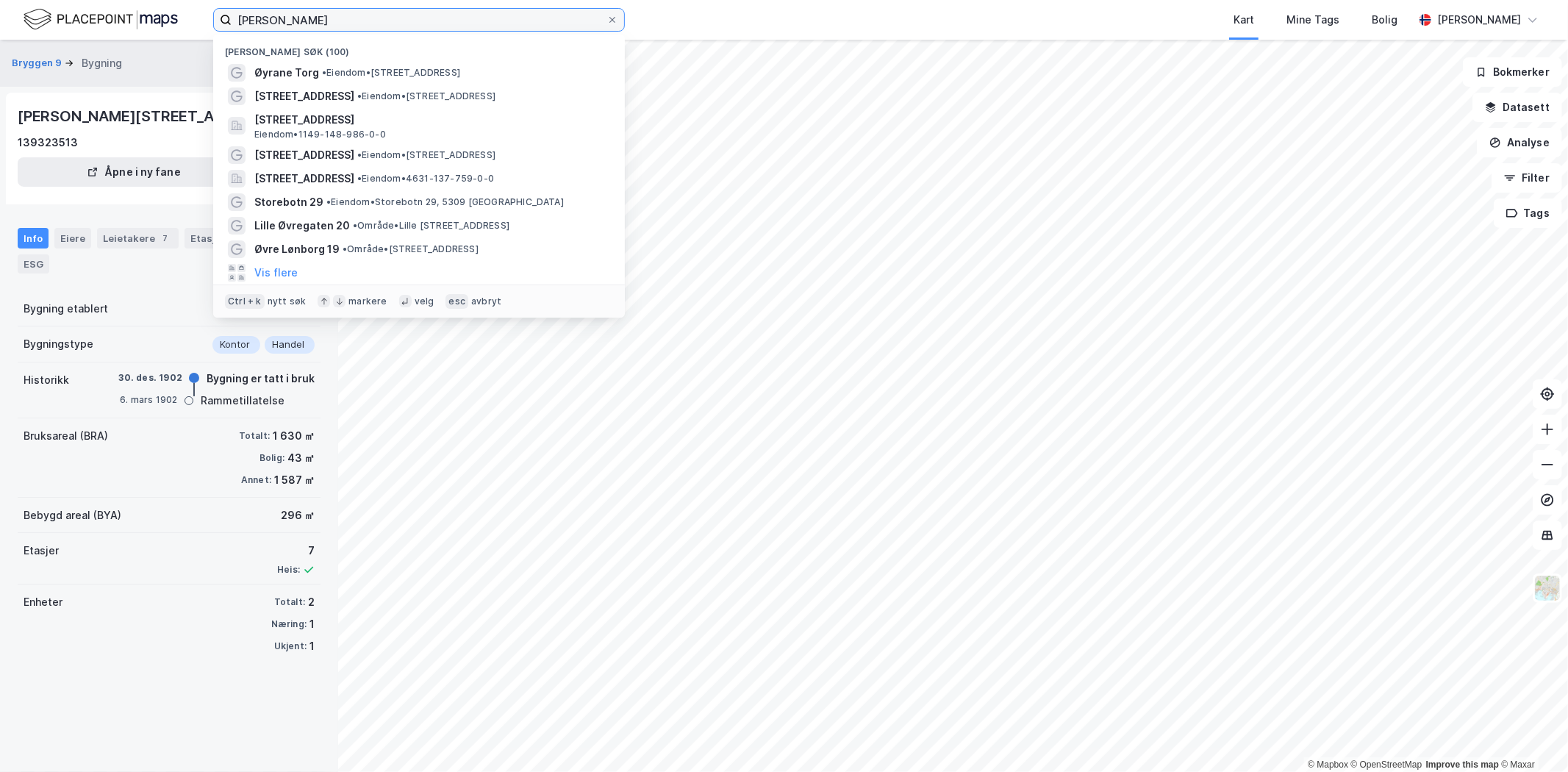
type input "[PERSON_NAME]"
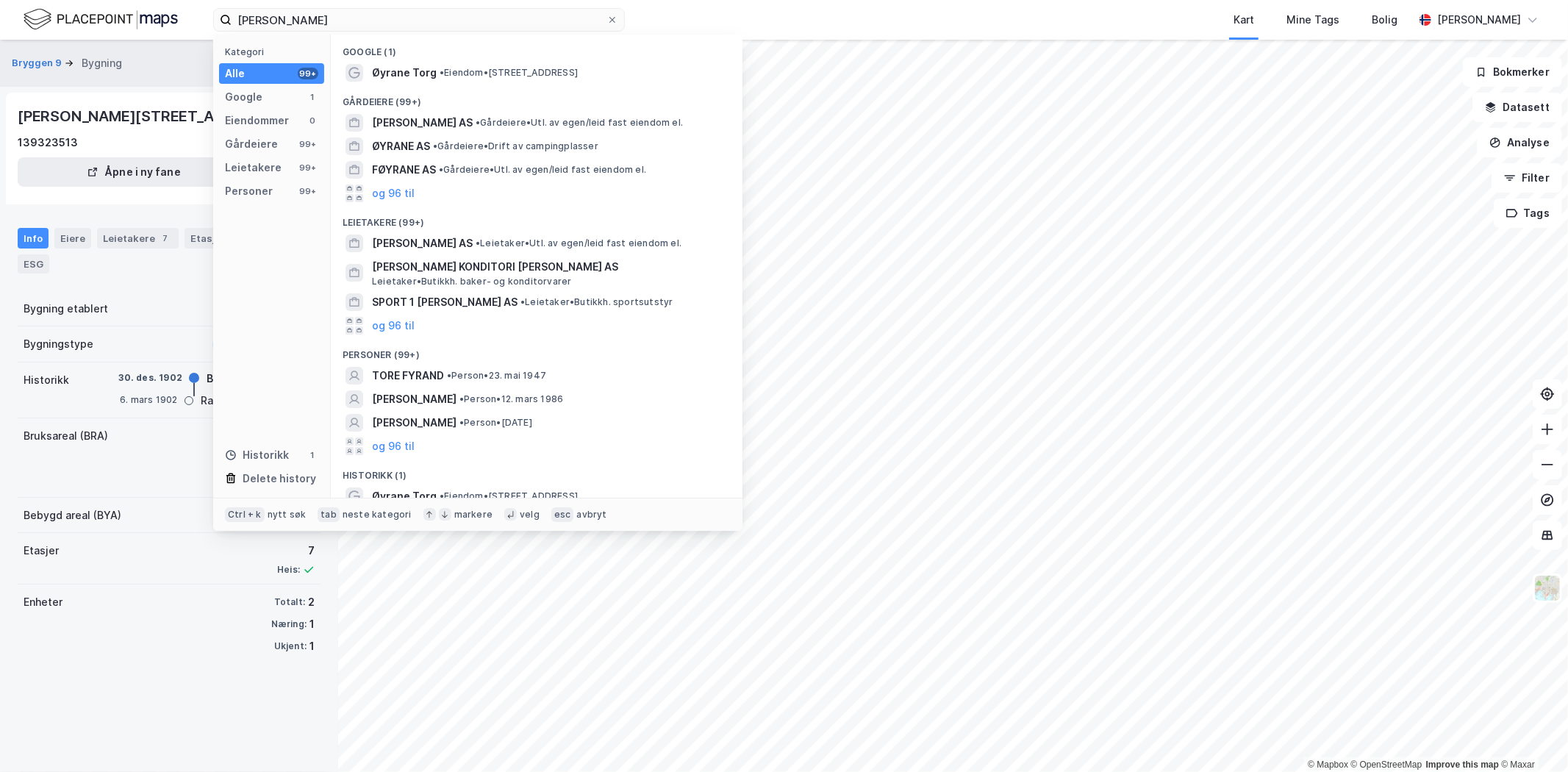
click at [457, 75] on span "• Eiendom • [STREET_ADDRESS]" at bounding box center [508, 73] width 138 height 12
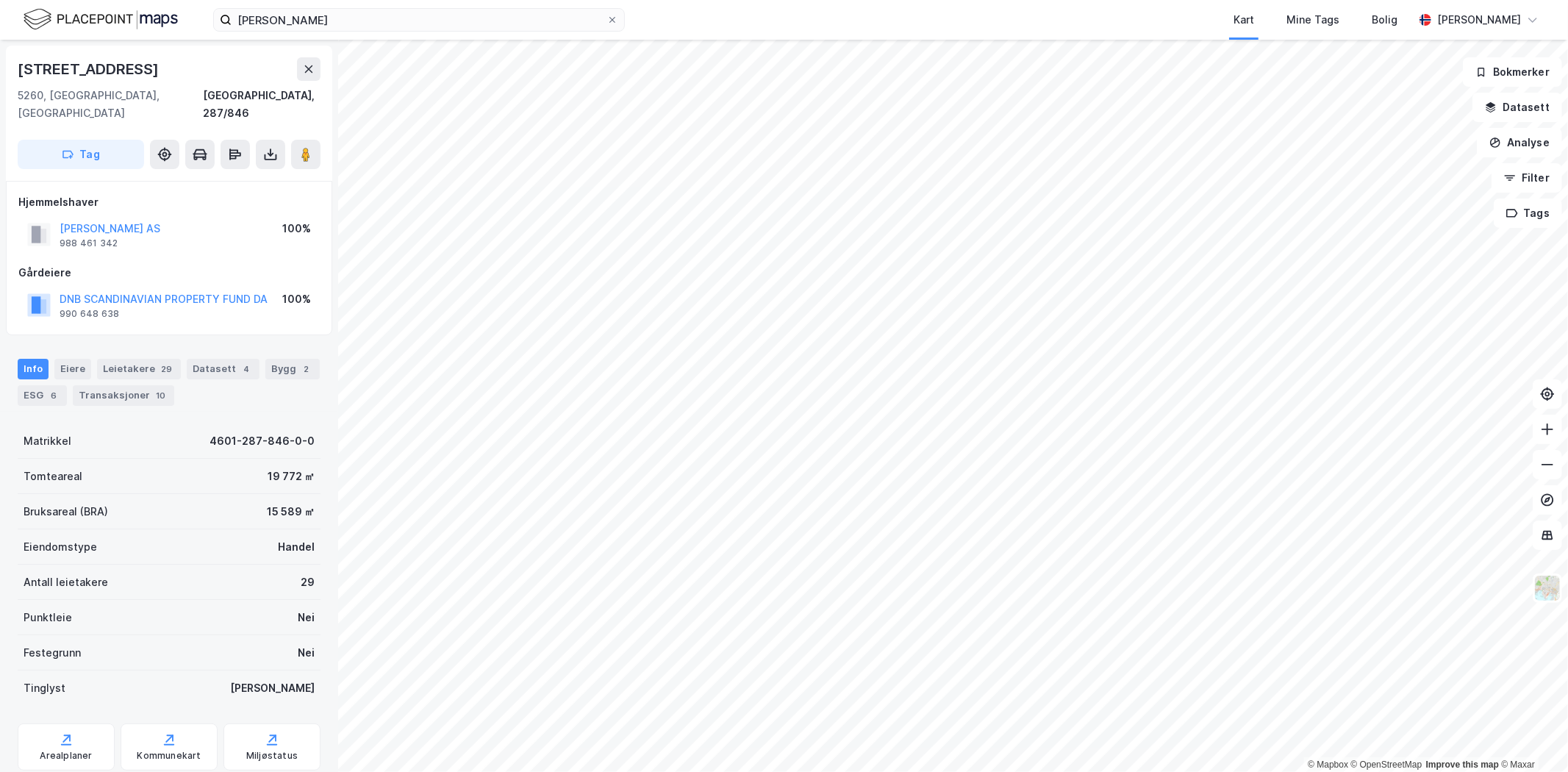
scroll to position [1, 0]
click at [300, 74] on button at bounding box center [309, 69] width 24 height 24
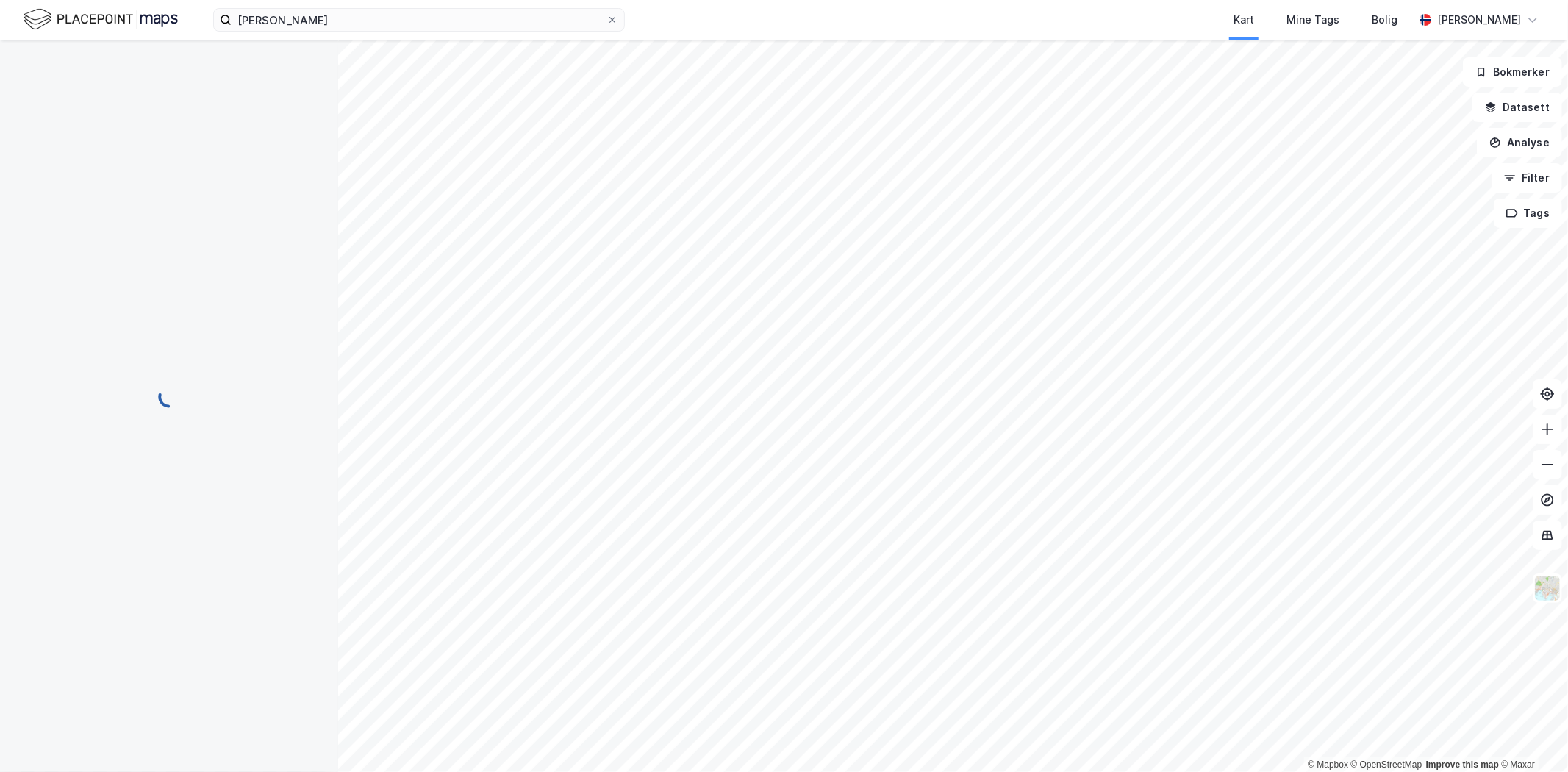
scroll to position [1, 0]
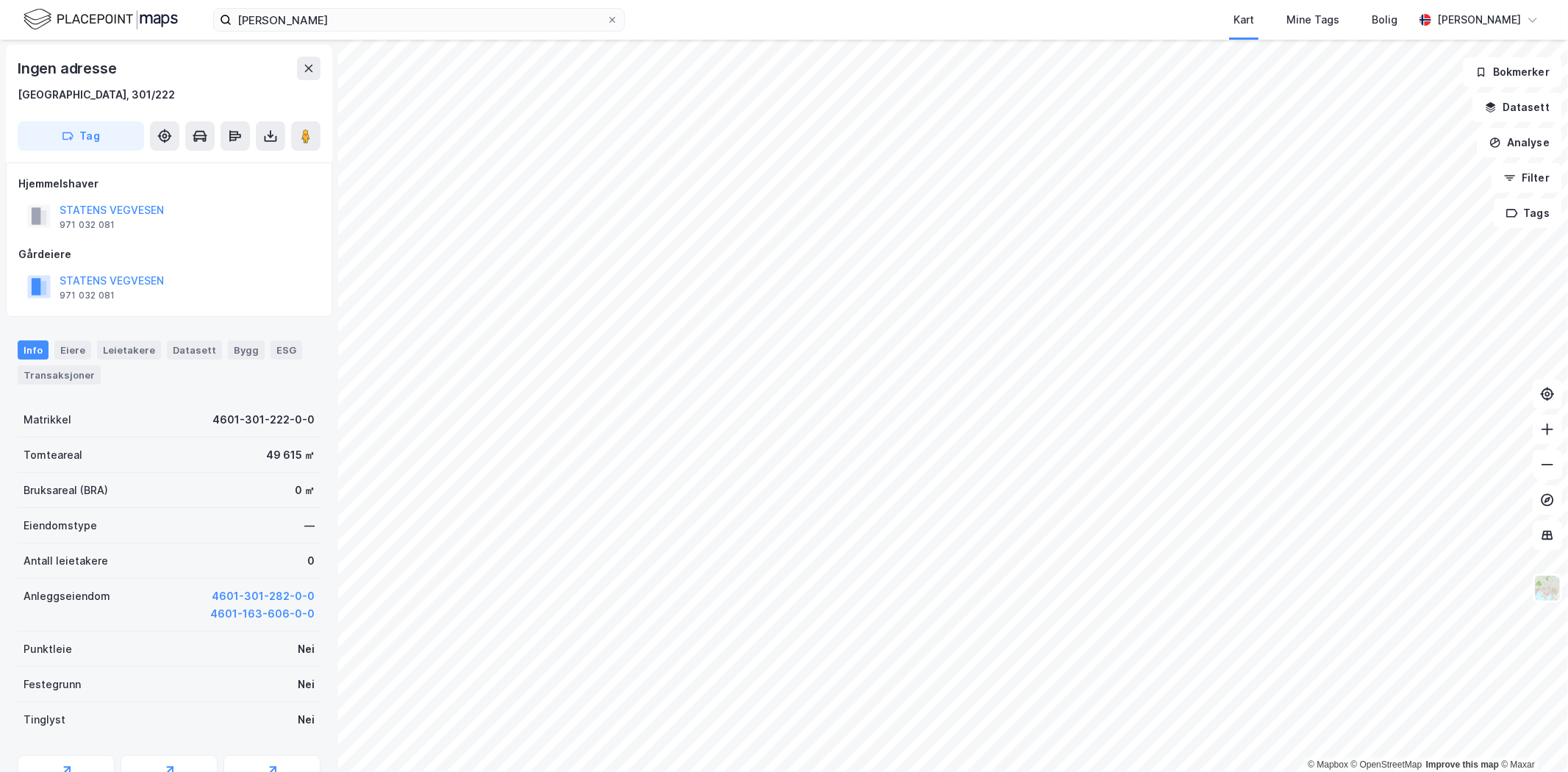
click at [1525, 141] on button "Analyse" at bounding box center [1520, 142] width 85 height 29
click at [1525, 211] on button "Tags" at bounding box center [1528, 213] width 68 height 29
click at [1524, 187] on button "Filter" at bounding box center [1526, 177] width 70 height 29
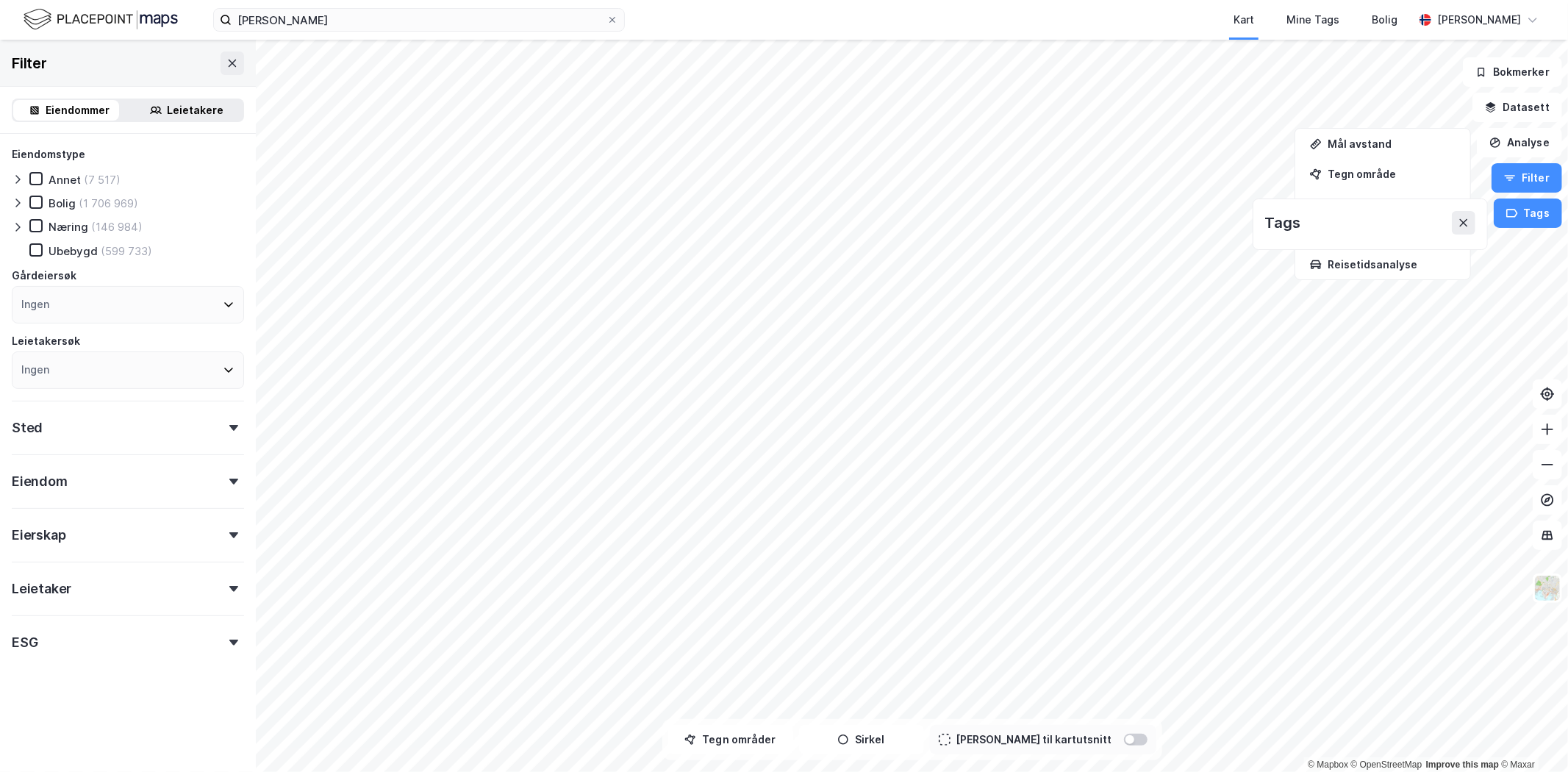
click at [1526, 105] on button "Datasett" at bounding box center [1517, 107] width 89 height 29
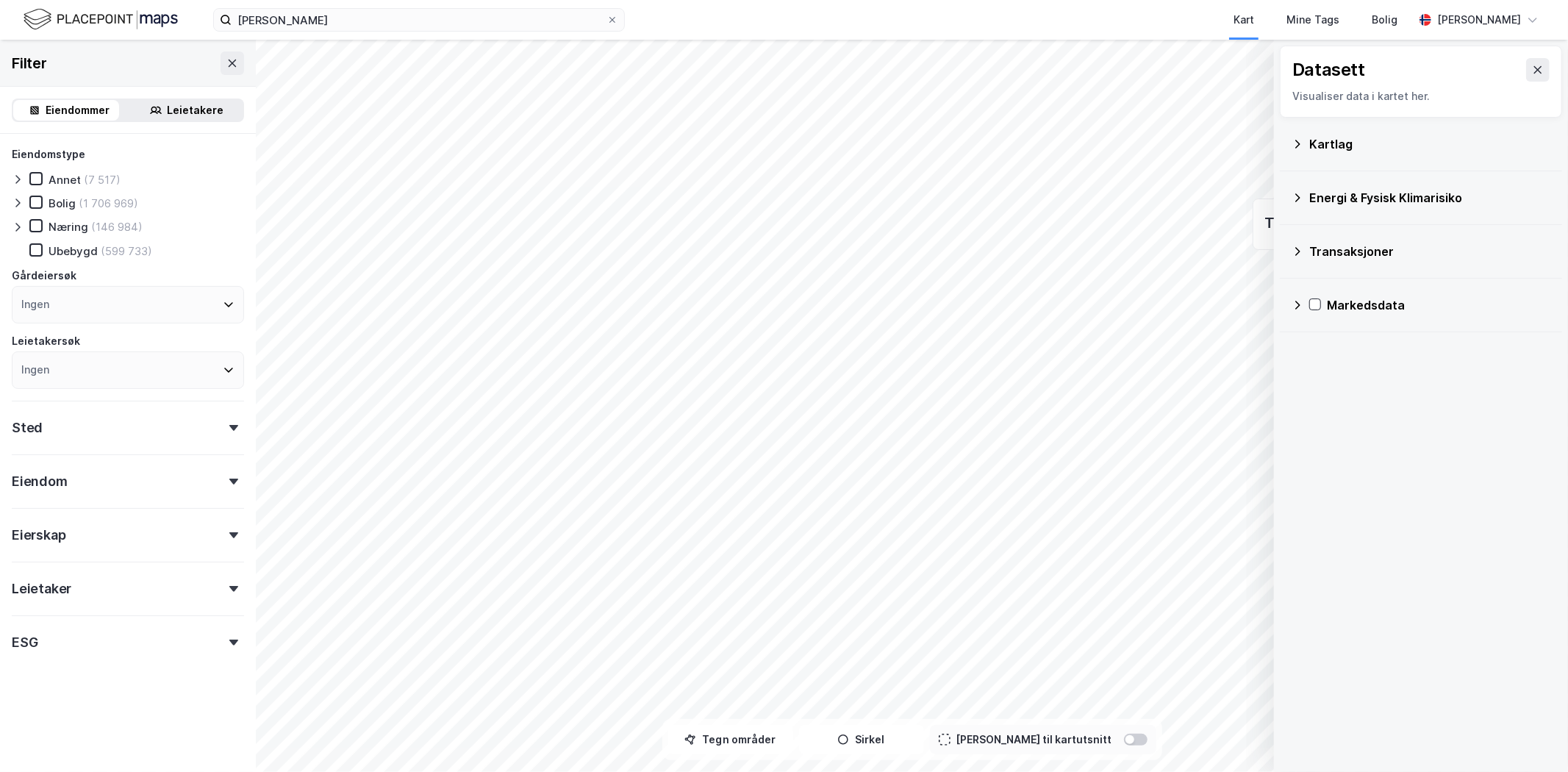
click at [1298, 144] on icon at bounding box center [1298, 144] width 6 height 8
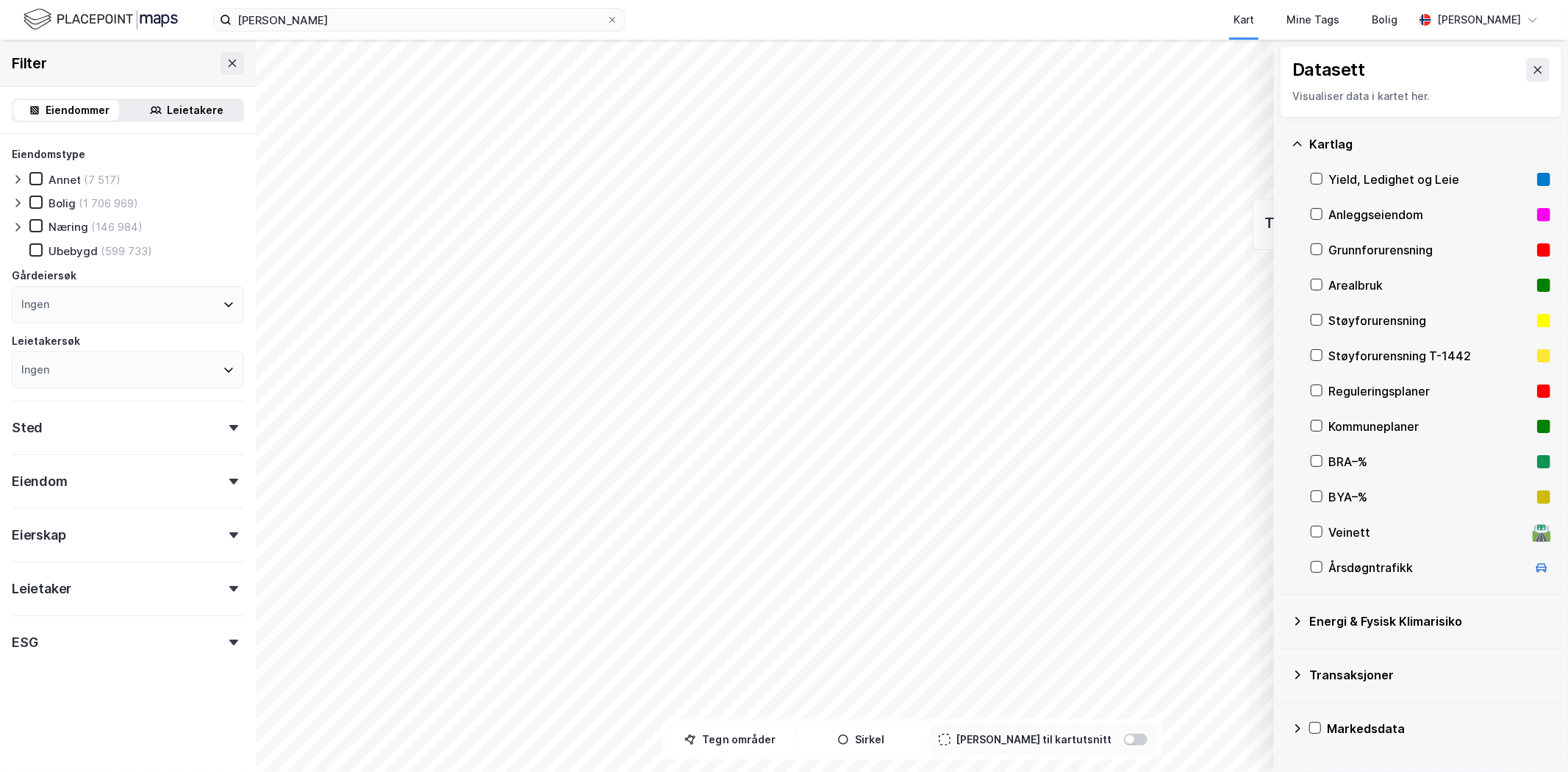
click at [1324, 567] on div "Årsdøgntrafikk" at bounding box center [1430, 567] width 239 height 36
click at [1532, 69] on icon at bounding box center [1537, 70] width 12 height 12
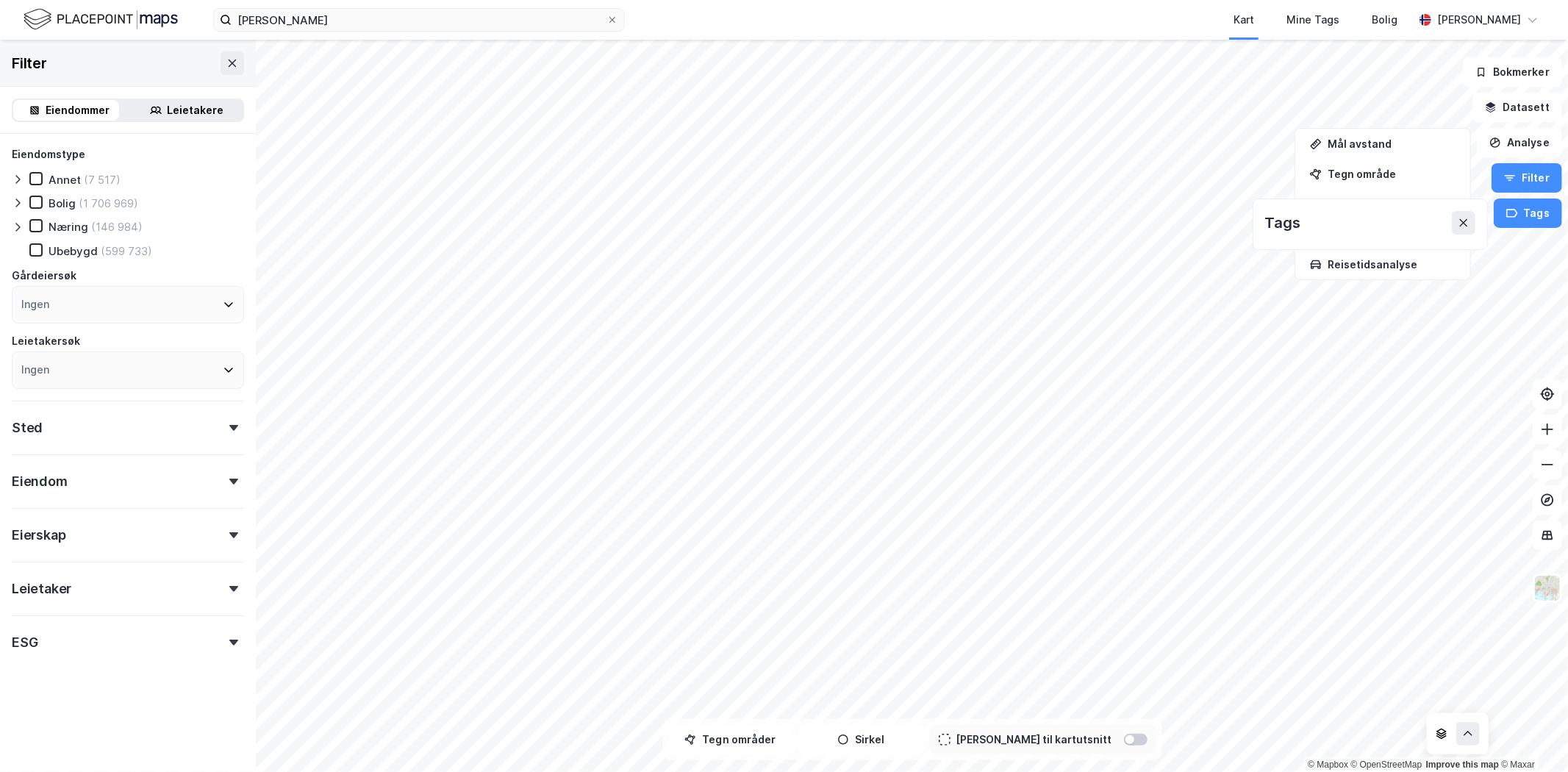
click at [1468, 228] on icon at bounding box center [1463, 222] width 12 height 12
click at [1548, 174] on button "Filter" at bounding box center [1526, 177] width 70 height 29
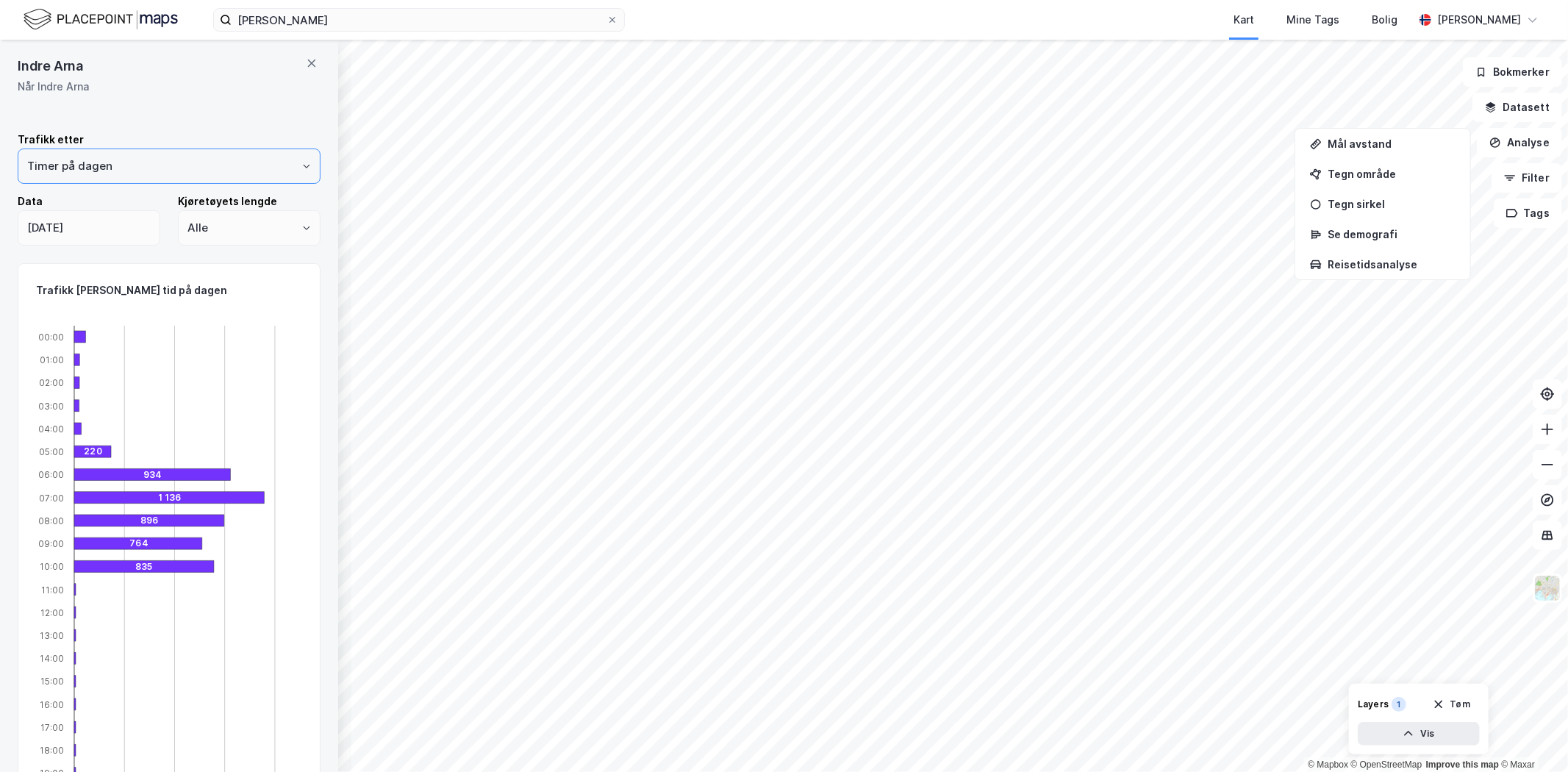
click at [288, 167] on input "Timer på dagen" at bounding box center [168, 166] width 301 height 34
click at [35, 304] on li "År" at bounding box center [162, 306] width 290 height 27
type input "År"
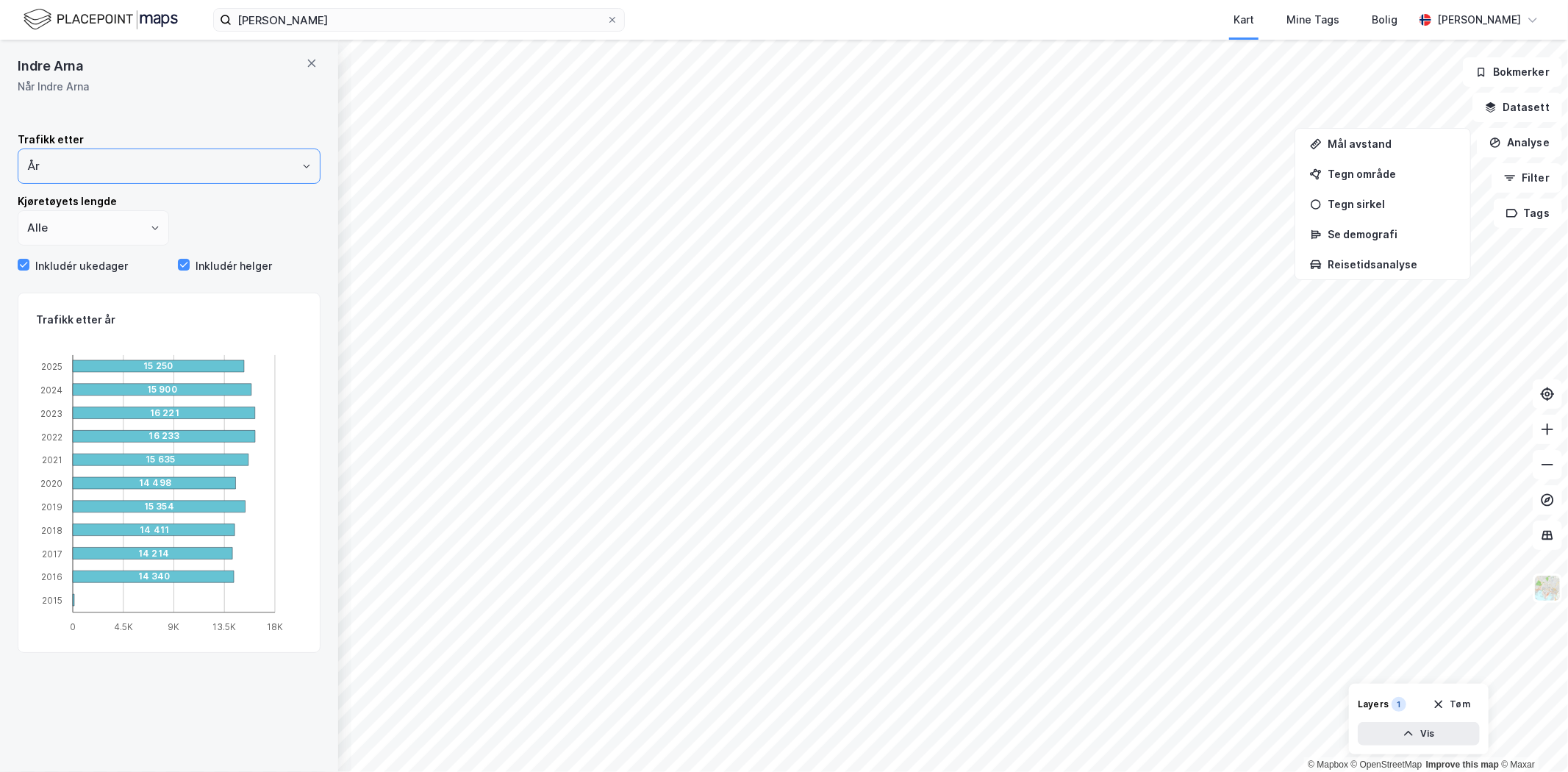
click at [151, 228] on icon "Open" at bounding box center [155, 228] width 9 height 9
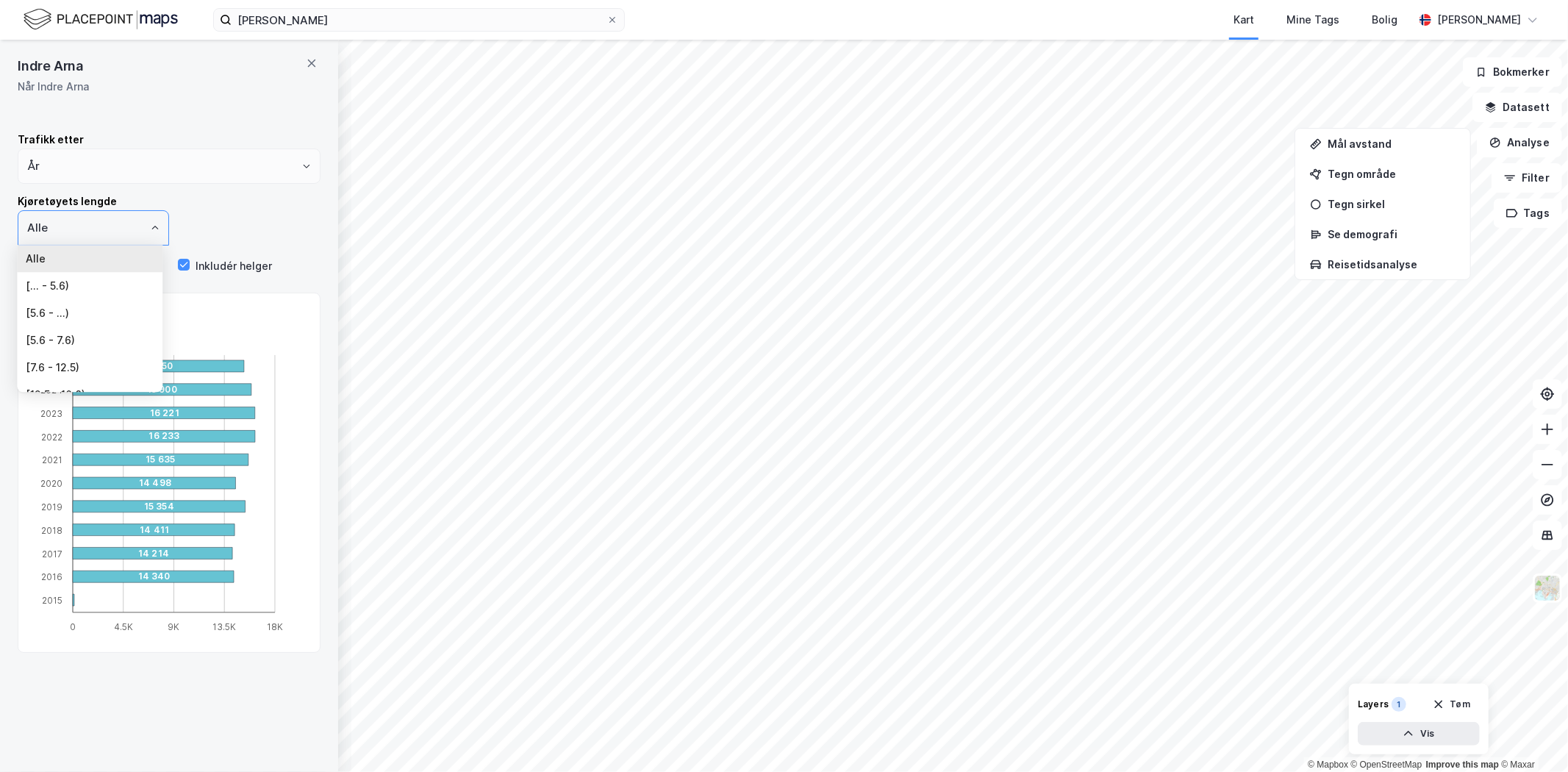
click at [151, 228] on icon "Close" at bounding box center [155, 228] width 9 height 9
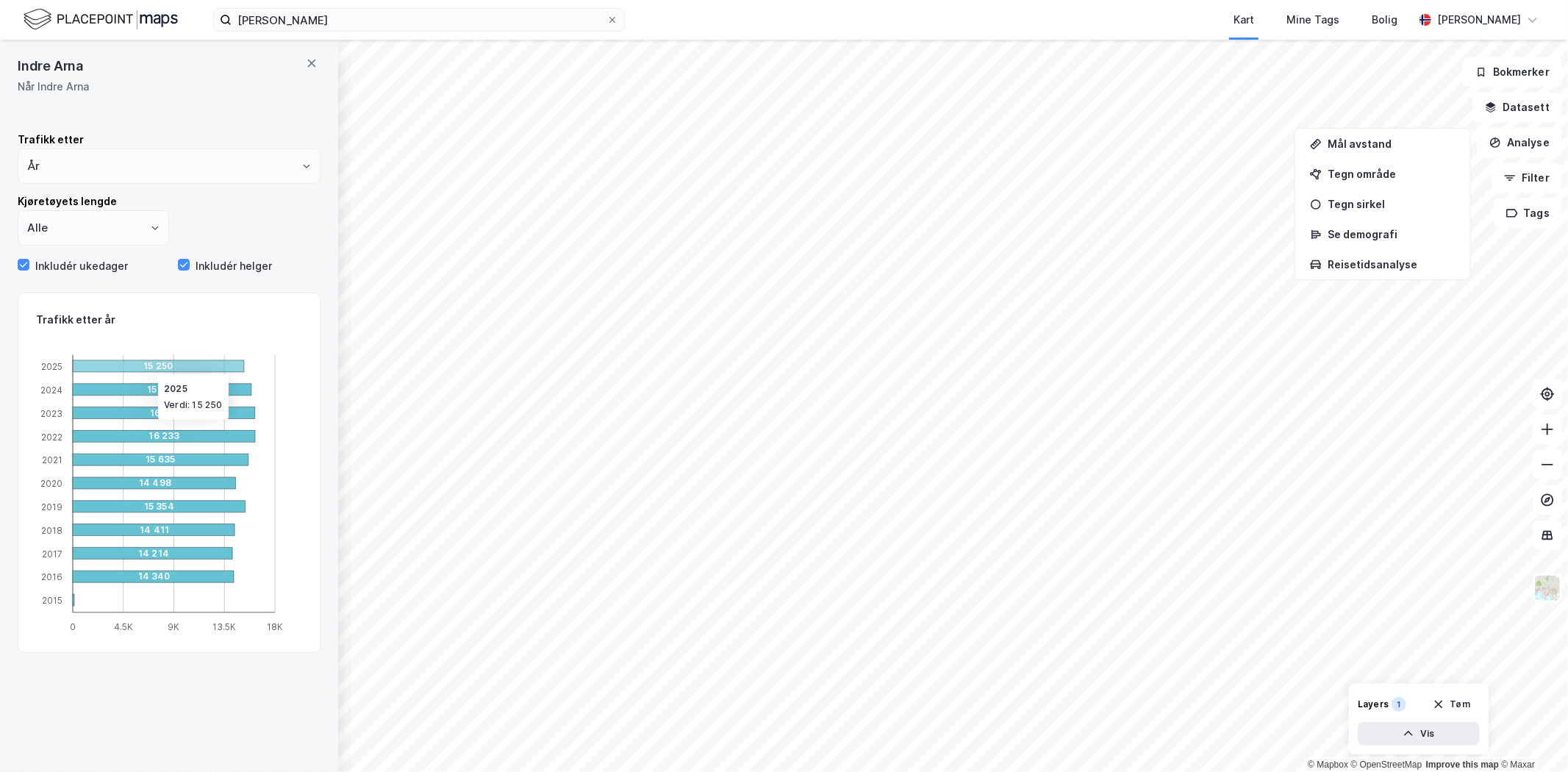
click at [151, 363] on div "15 250" at bounding box center [228, 366] width 172 height 12
click at [306, 58] on icon at bounding box center [311, 63] width 12 height 12
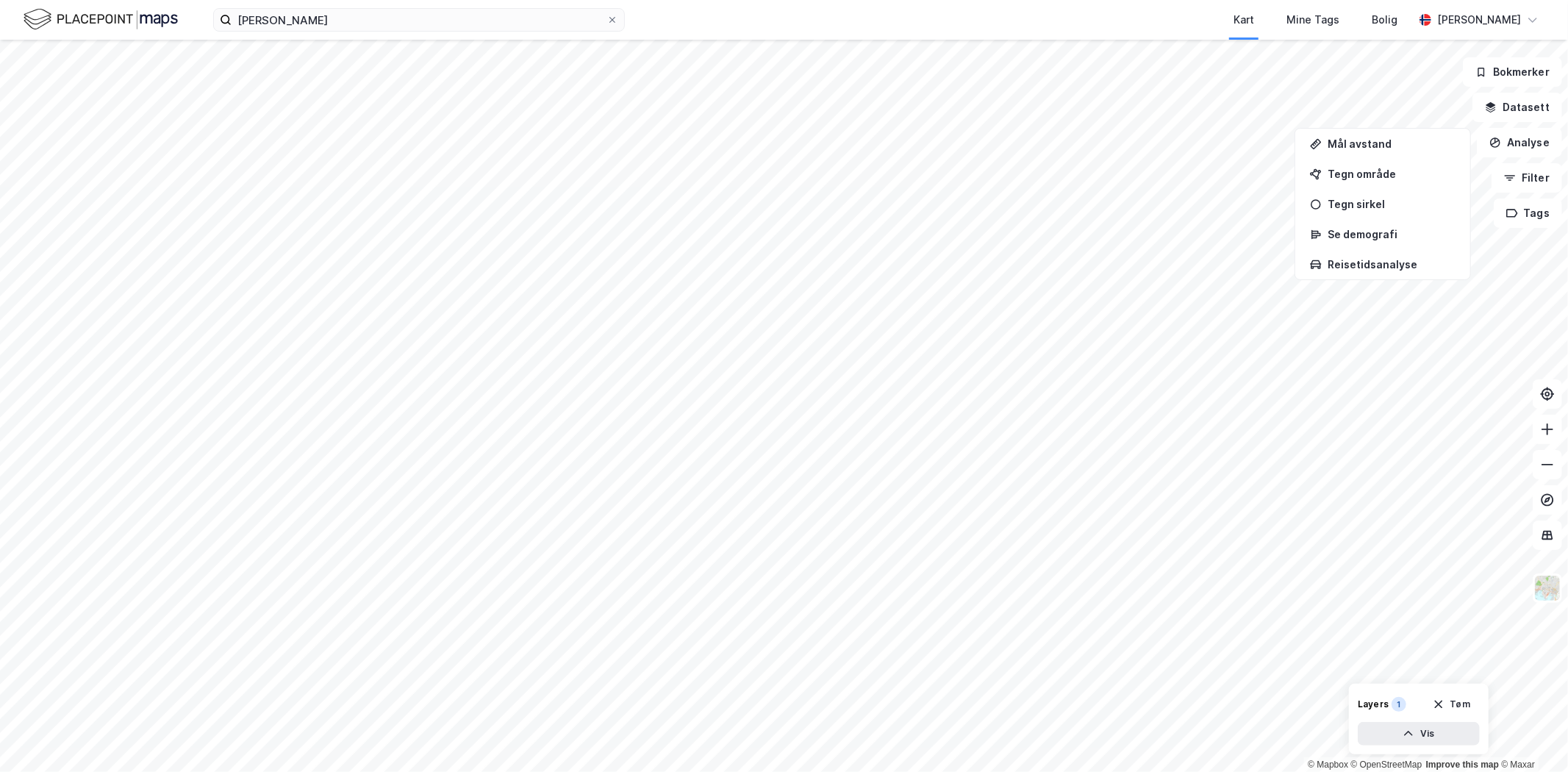
click at [1550, 590] on img at bounding box center [1547, 587] width 28 height 28
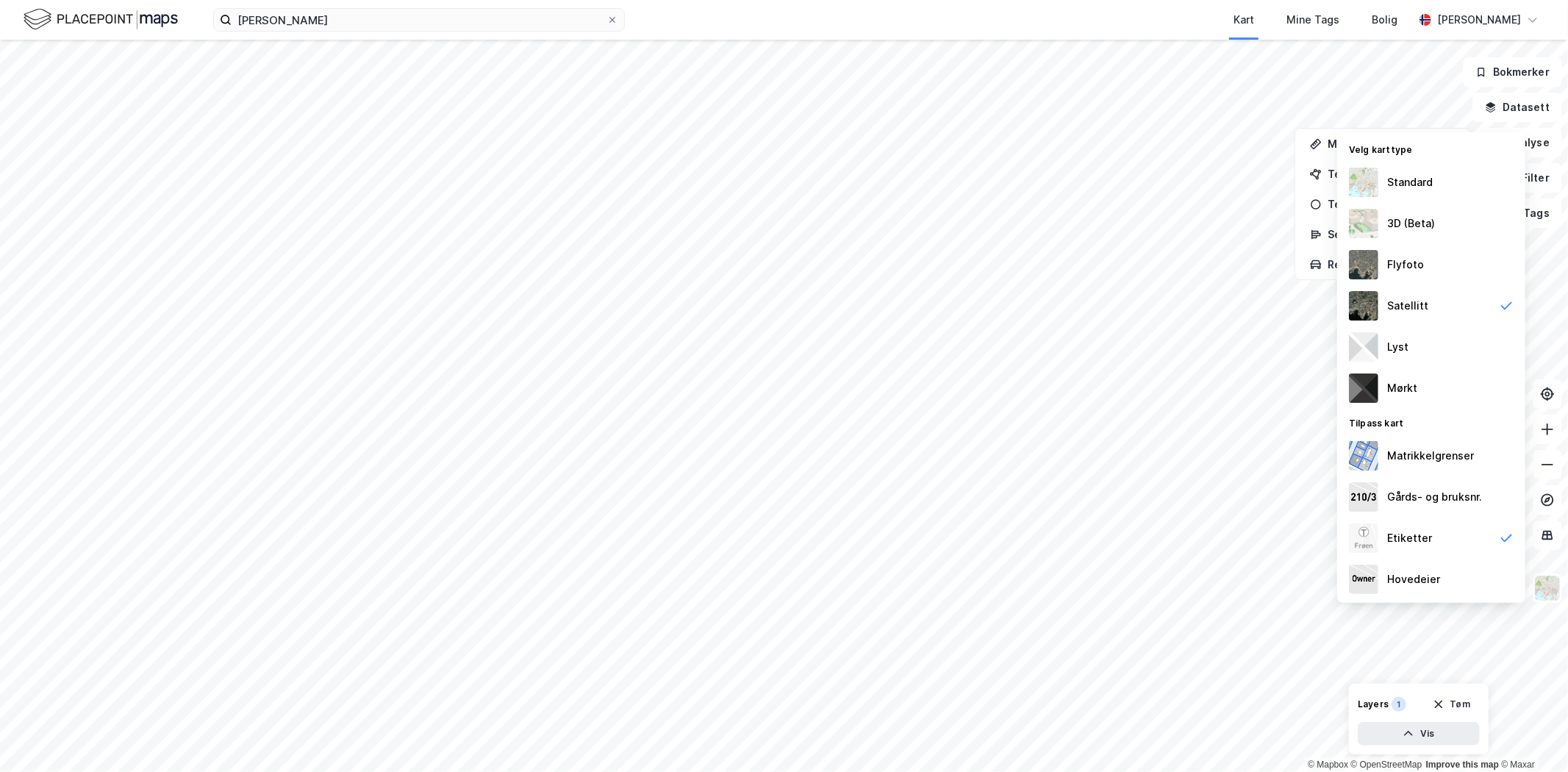
click at [1401, 173] on div "Standard" at bounding box center [1410, 182] width 46 height 17
click at [1427, 503] on div "Gårds- og bruksnr." at bounding box center [1434, 497] width 95 height 17
click at [1402, 508] on div "Gårds- og bruksnr." at bounding box center [1431, 497] width 188 height 41
click at [1381, 345] on div "Lyst" at bounding box center [1431, 347] width 188 height 41
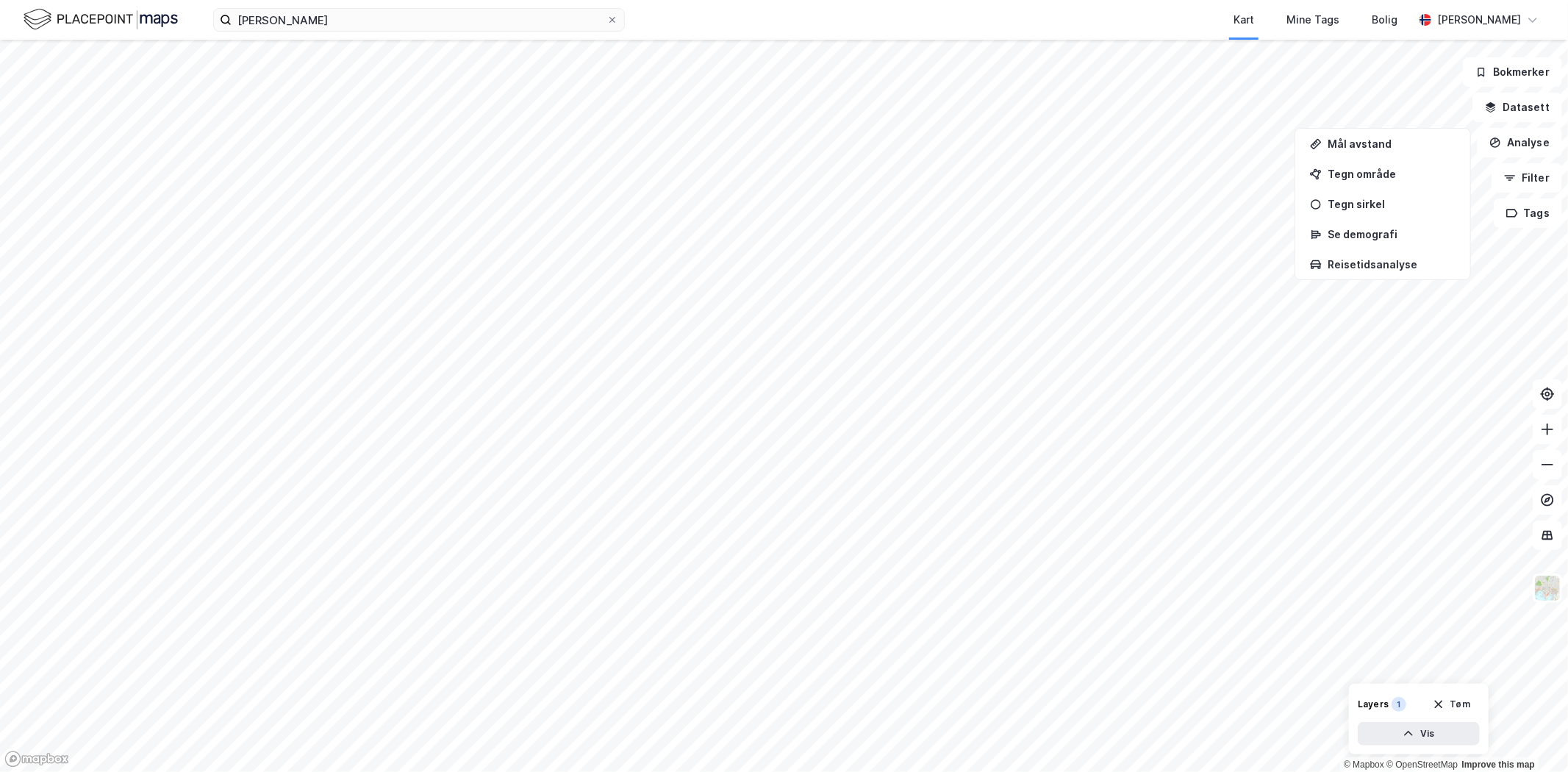
click at [1531, 107] on button "Datasett" at bounding box center [1517, 107] width 89 height 29
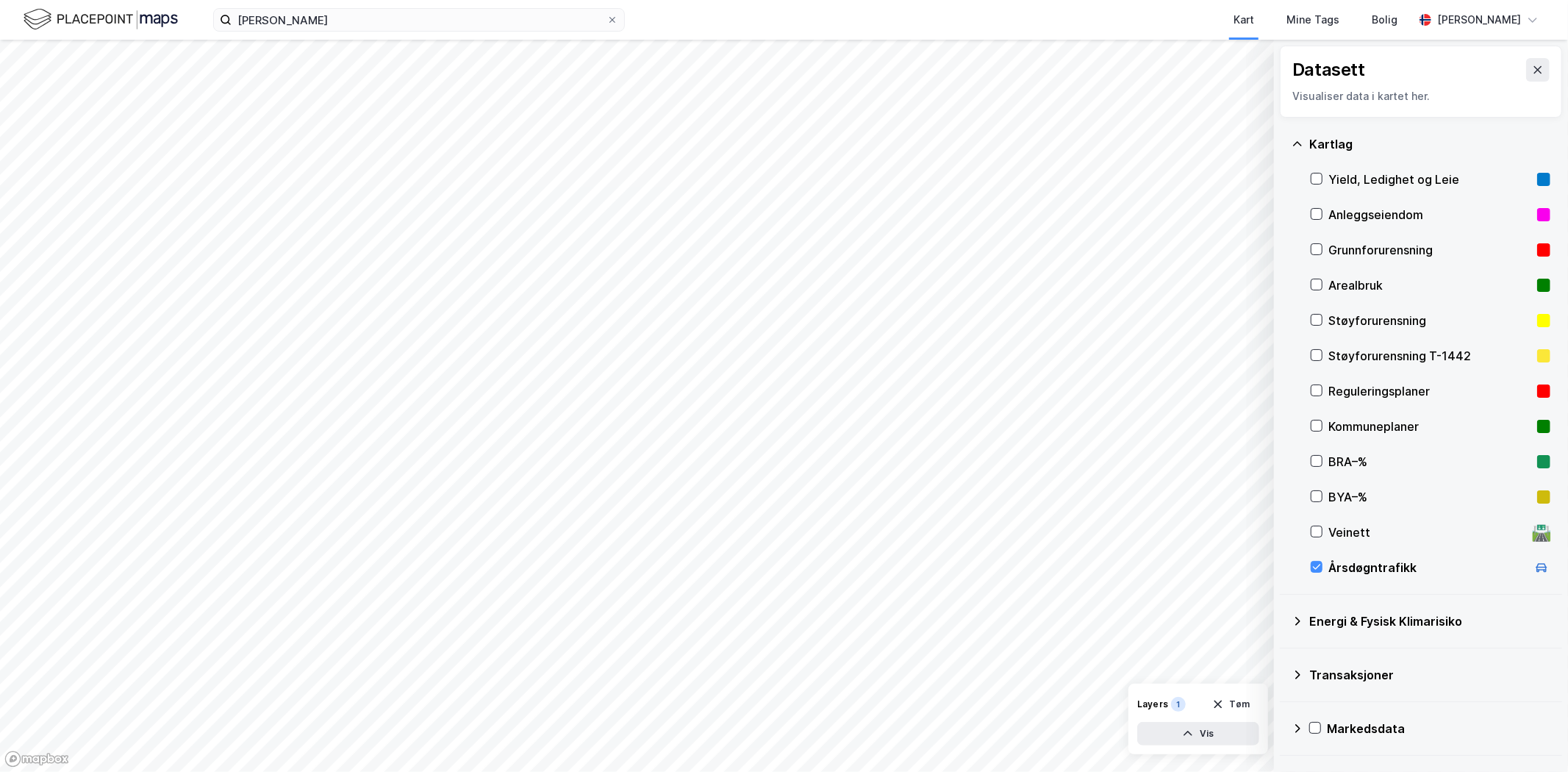
click at [1317, 567] on icon at bounding box center [1316, 567] width 10 height 10
click at [1365, 569] on div "Årsdøgntrafikk" at bounding box center [1427, 567] width 198 height 17
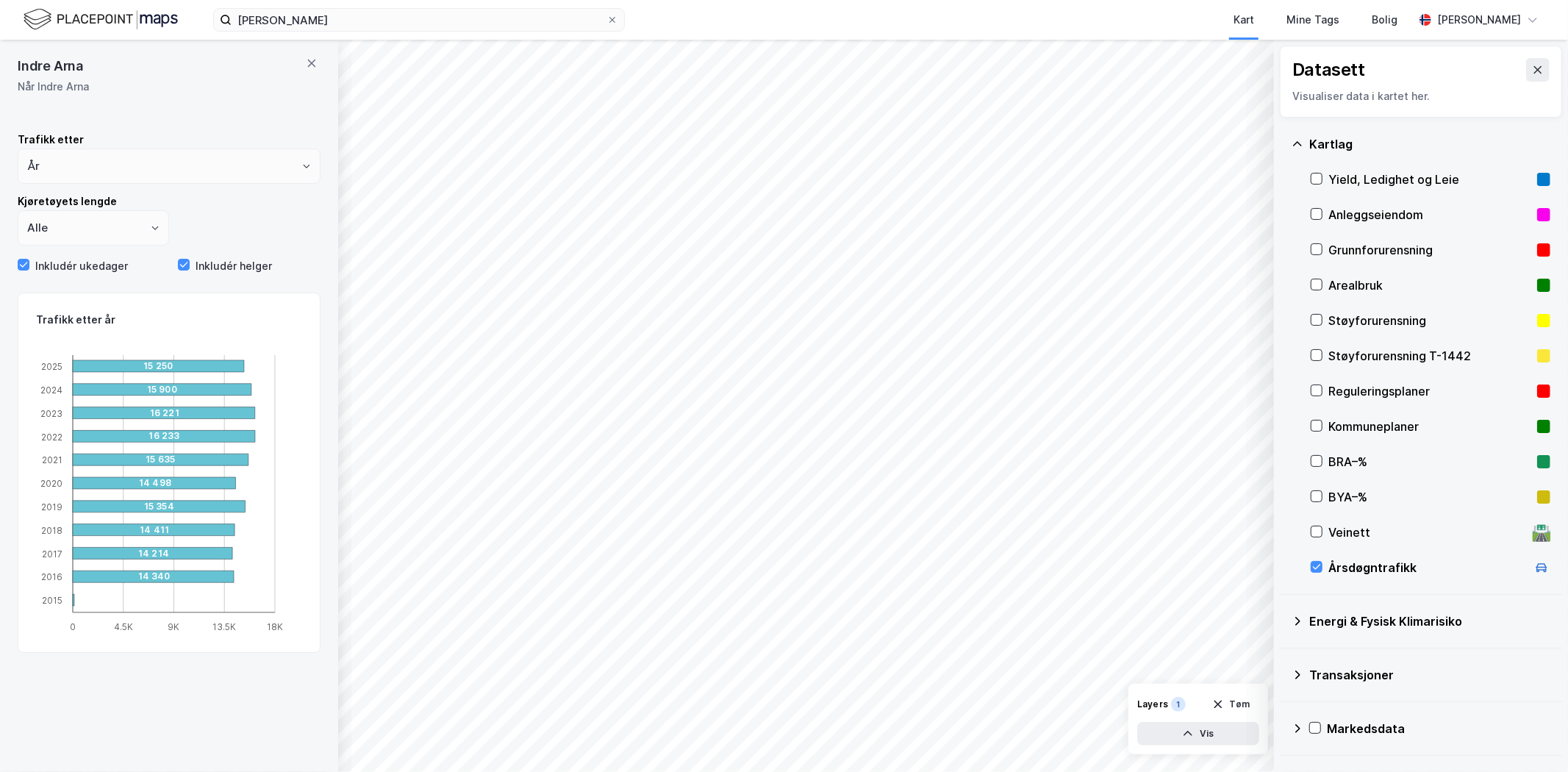
click at [923, 771] on html "øyrane torg Kart Mine Tags [PERSON_NAME] © Mapbox © OpenStreetMap Improve this …" at bounding box center [784, 386] width 1568 height 772
